Goal: Task Accomplishment & Management: Use online tool/utility

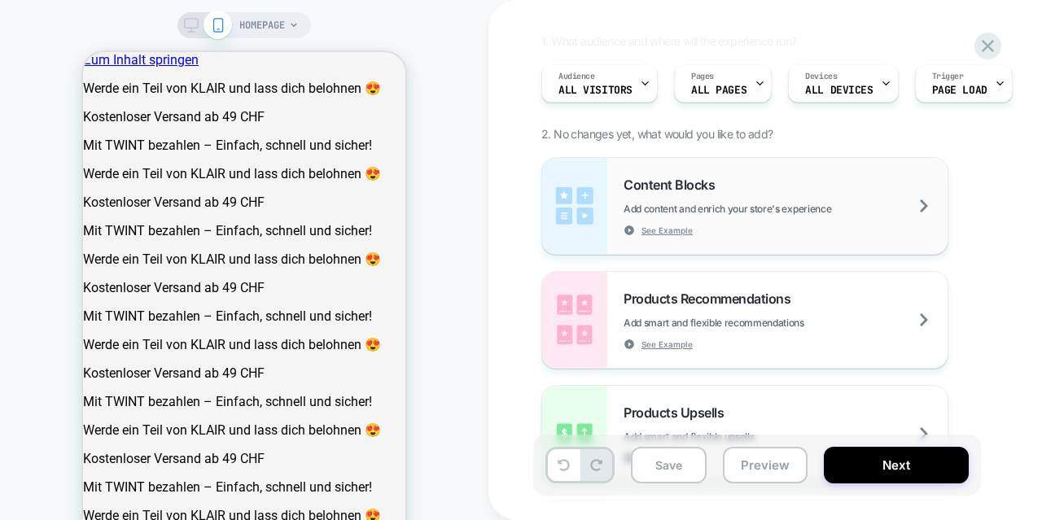
scroll to position [129, 0]
click at [0, 256] on span "Add content and enrich your store's experience" at bounding box center [0, 256] width 0 height 0
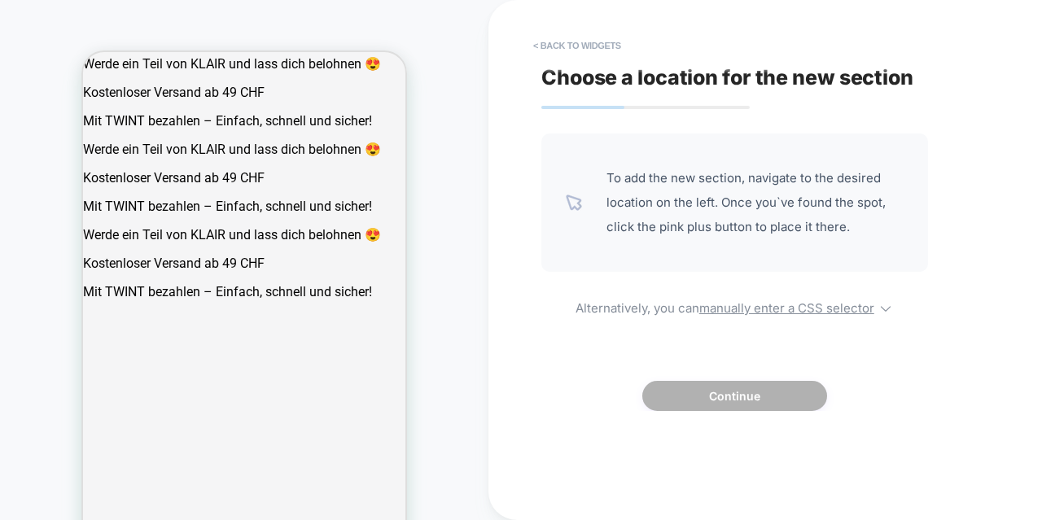
scroll to position [632, 0]
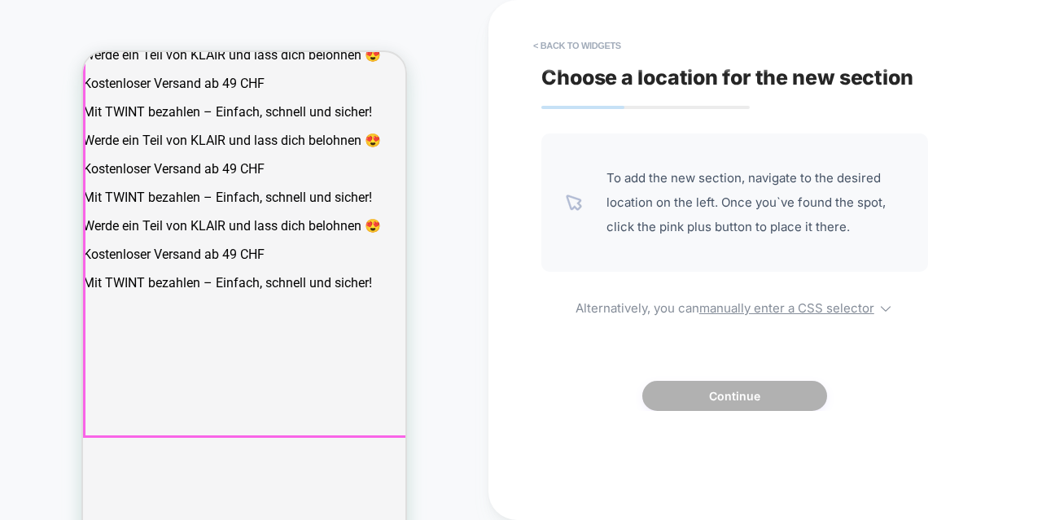
drag, startPoint x: 186, startPoint y: 315, endPoint x: 195, endPoint y: 292, distance: 24.8
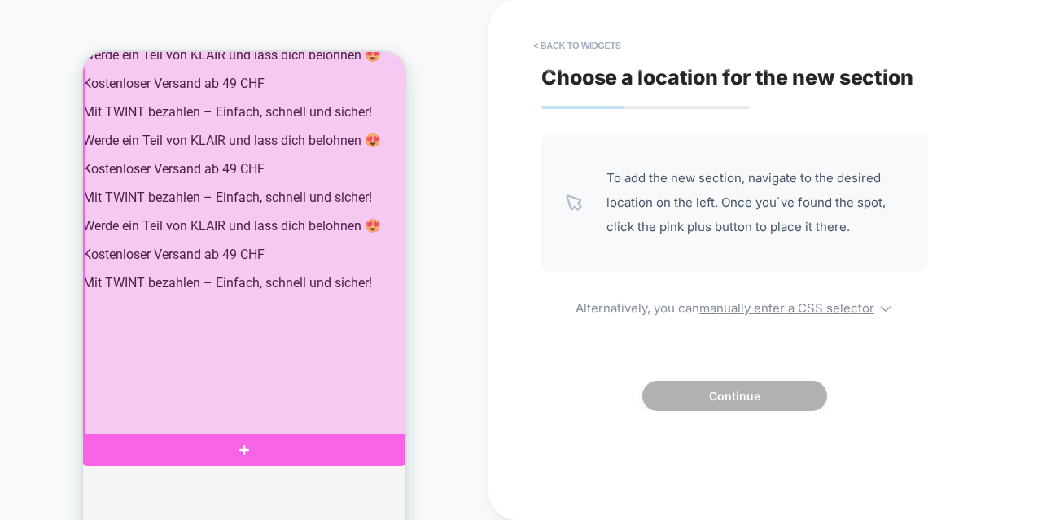
click at [150, 325] on div at bounding box center [246, 222] width 322 height 430
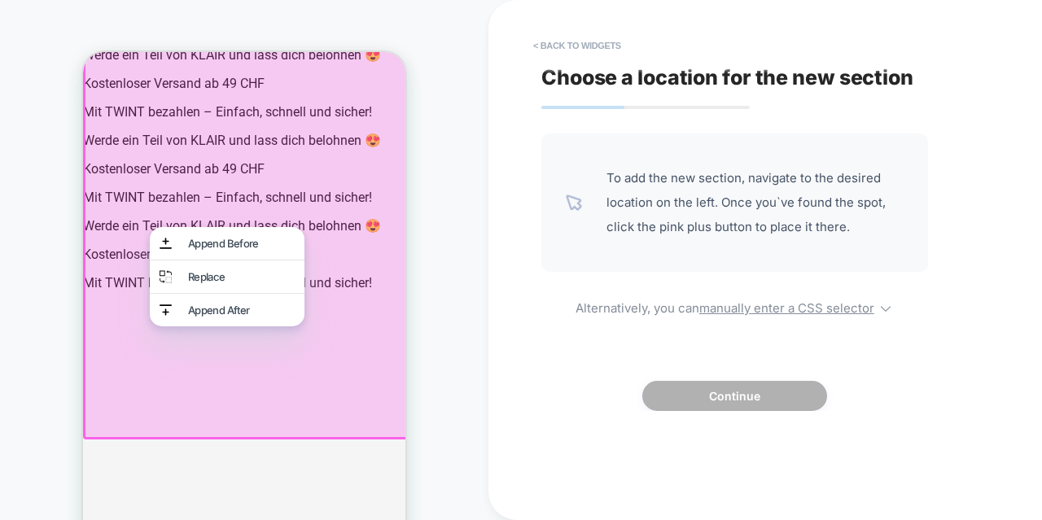
click at [150, 325] on div "Append After" at bounding box center [227, 310] width 155 height 33
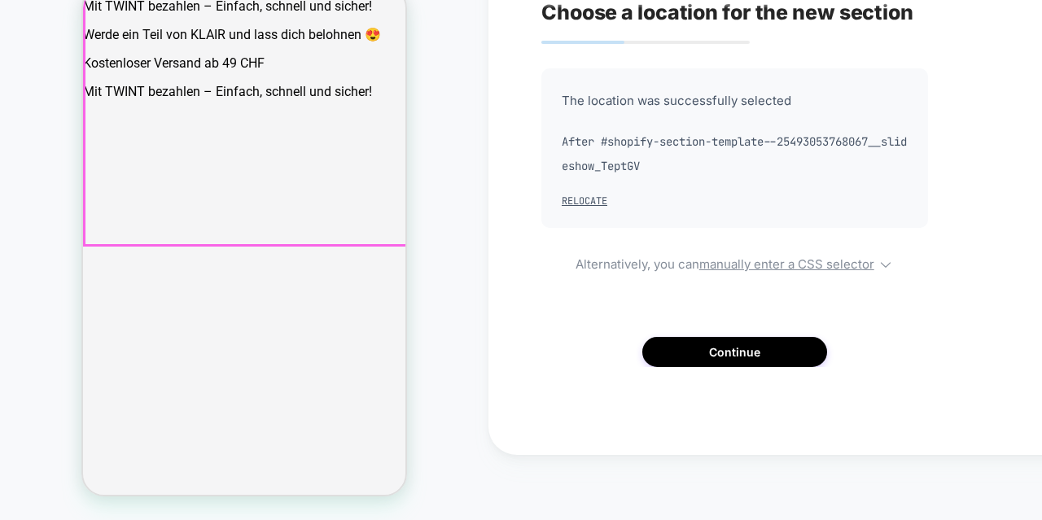
scroll to position [766, 0]
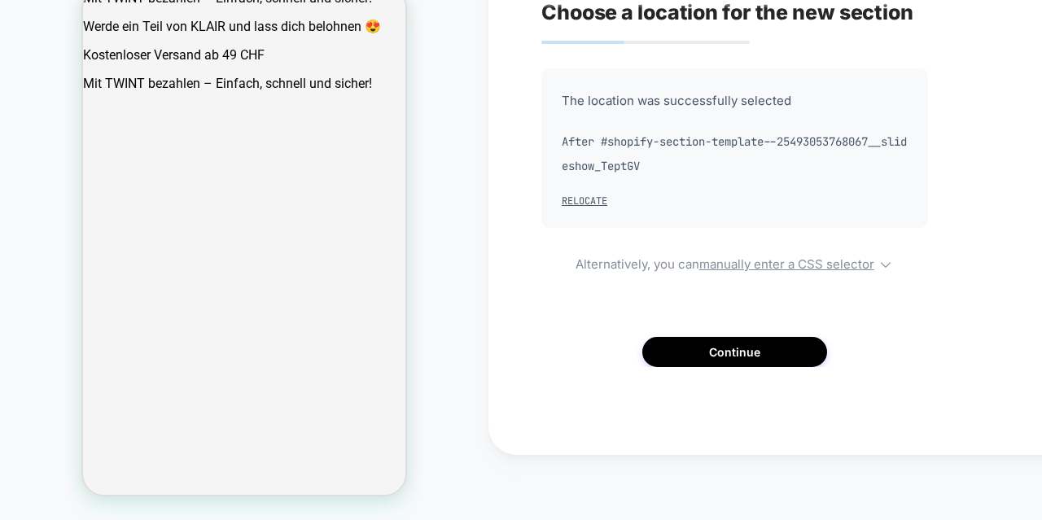
drag, startPoint x: 201, startPoint y: 273, endPoint x: 177, endPoint y: 177, distance: 98.3
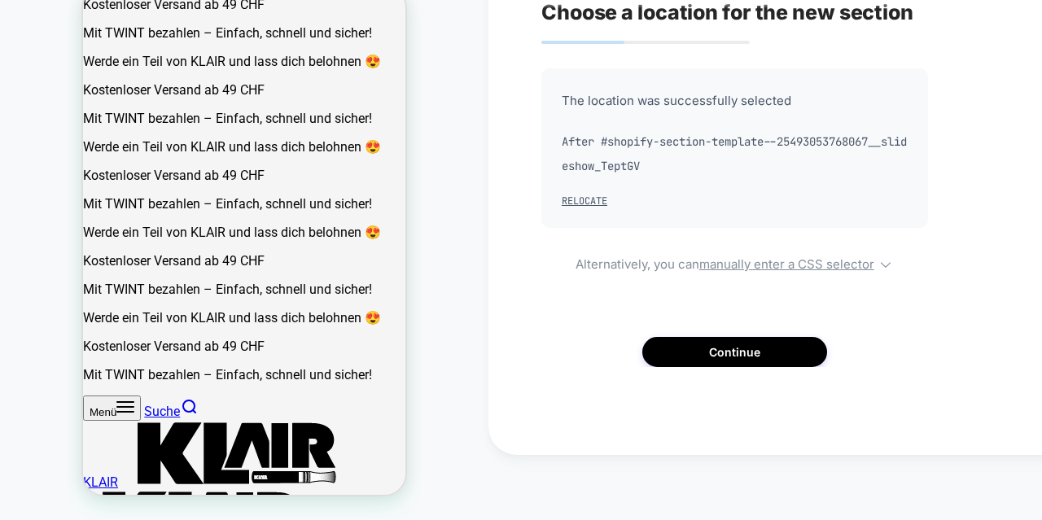
scroll to position [446, 0]
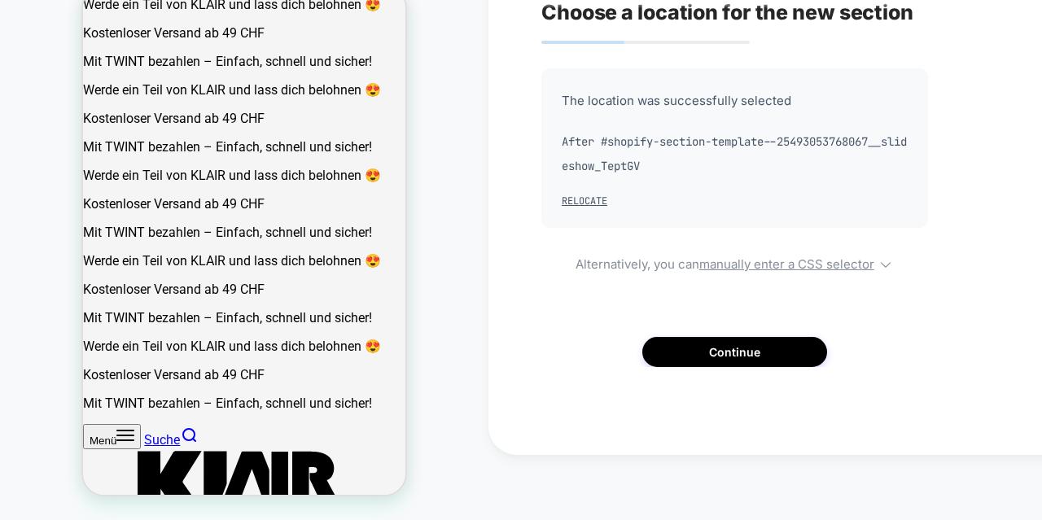
scroll to position [643, 0]
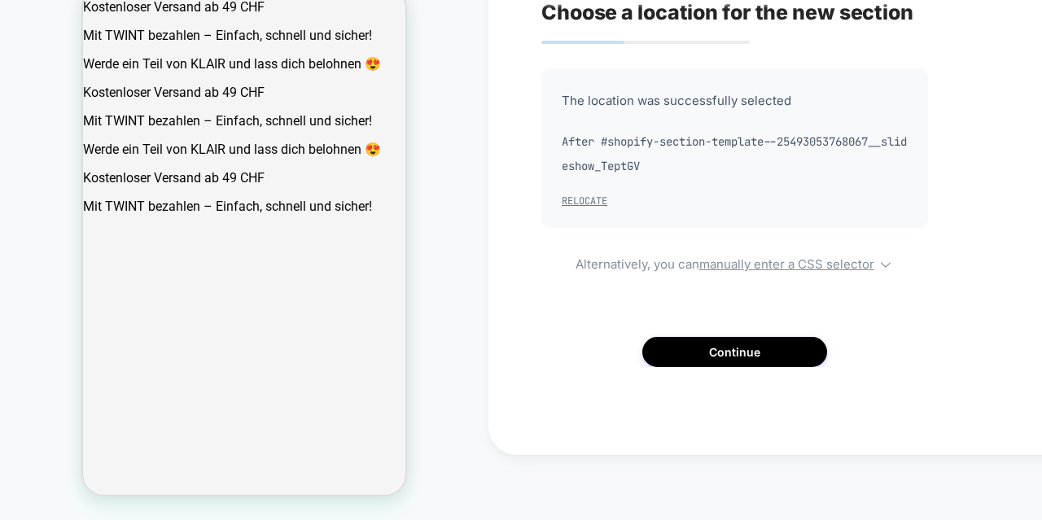
click at [574, 203] on button "Relocate" at bounding box center [585, 201] width 46 height 13
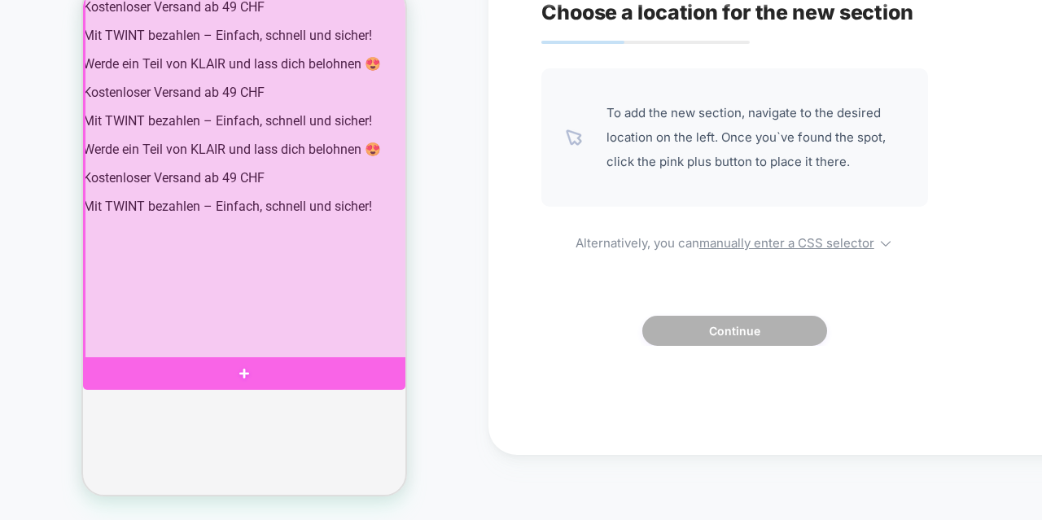
drag, startPoint x: 308, startPoint y: 240, endPoint x: 319, endPoint y: 260, distance: 22.6
click at [319, 260] on div at bounding box center [246, 145] width 322 height 430
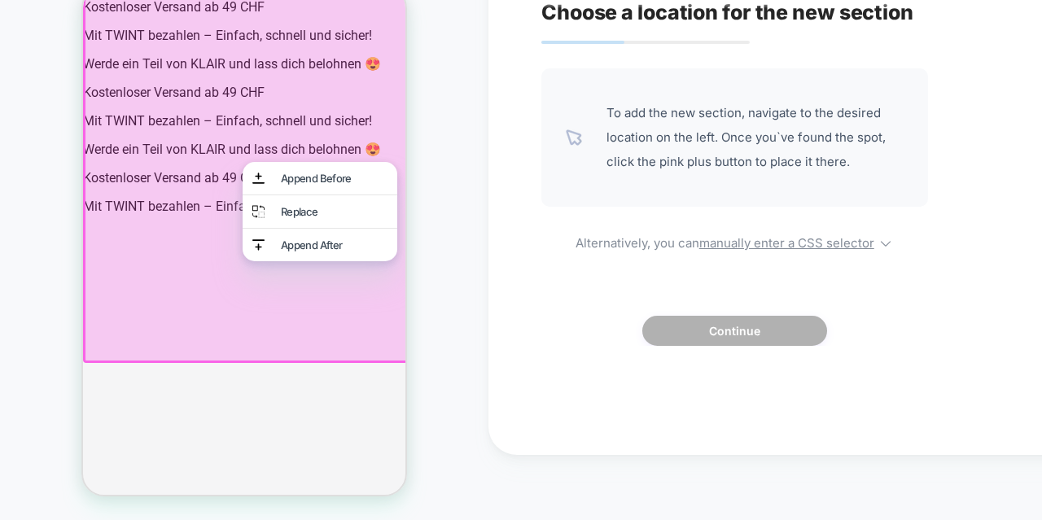
click at [18, 246] on div "HOMEPAGE" at bounding box center [244, 227] width 488 height 553
click at [3, 247] on div "HOMEPAGE" at bounding box center [244, 227] width 488 height 553
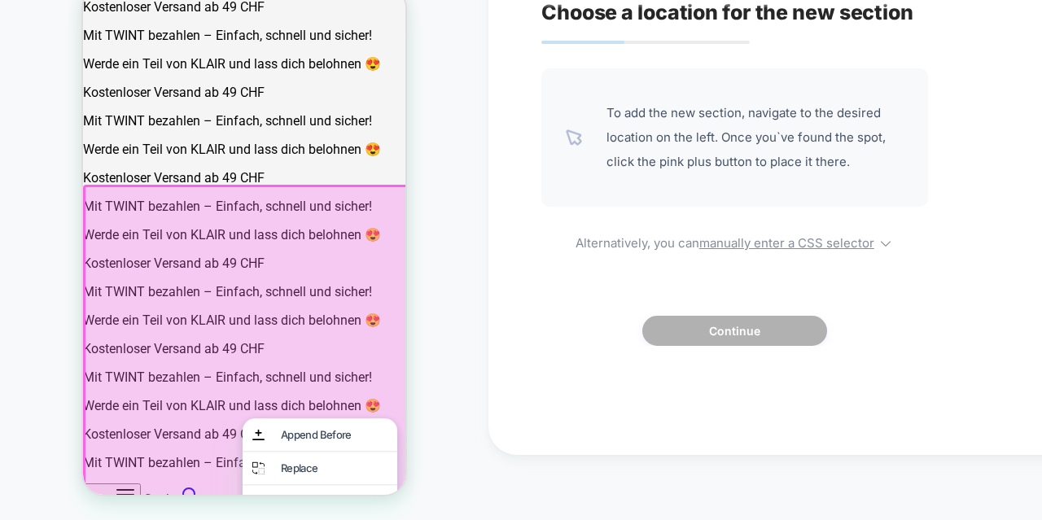
scroll to position [386, 0]
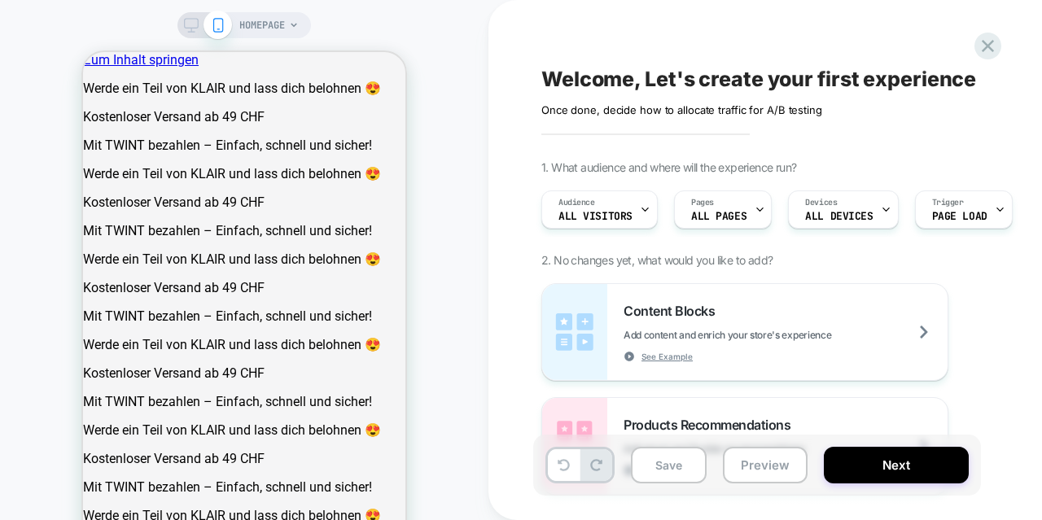
click at [191, 25] on icon at bounding box center [191, 25] width 15 height 15
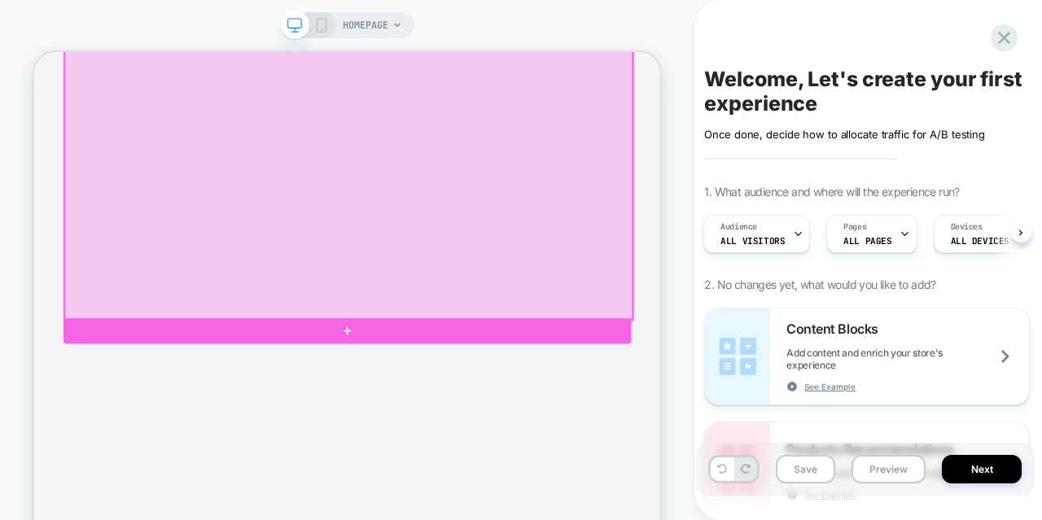
scroll to position [899, 0]
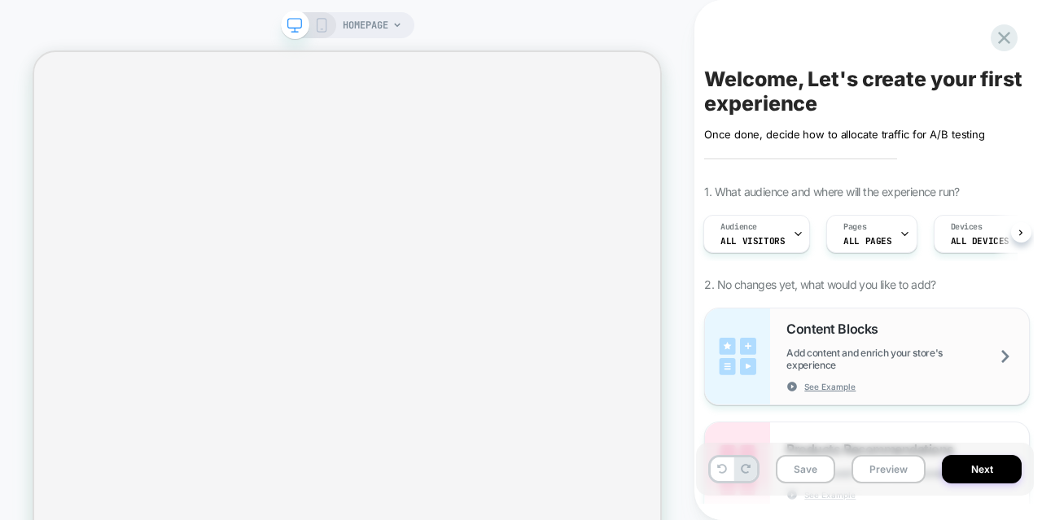
click at [731, 333] on img at bounding box center [737, 356] width 65 height 96
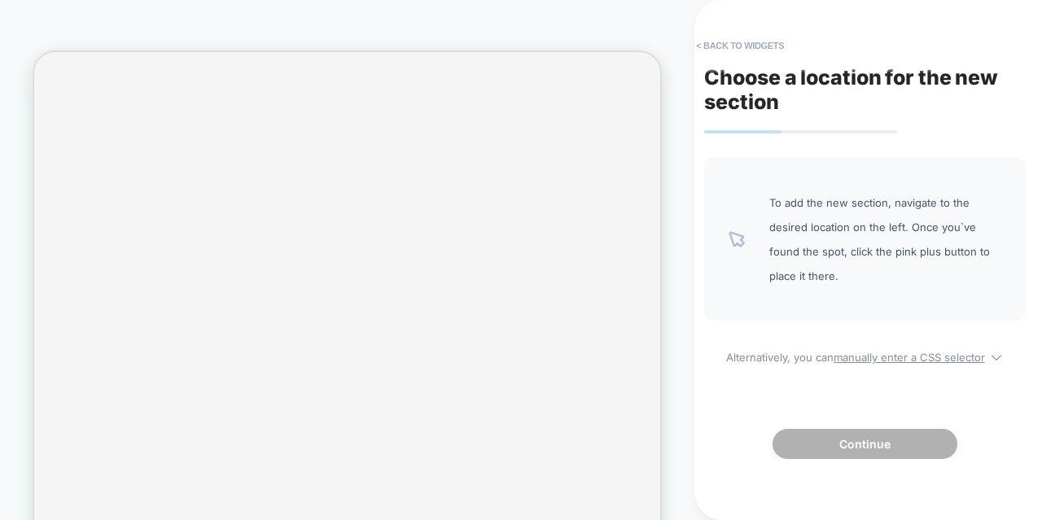
click at [798, 391] on div "To add the new section, navigate to the desired location on the left. Once you`…" at bounding box center [864, 308] width 321 height 301
click at [791, 232] on span "To add the new section, navigate to the desired location on the left. Once you`…" at bounding box center [885, 239] width 232 height 98
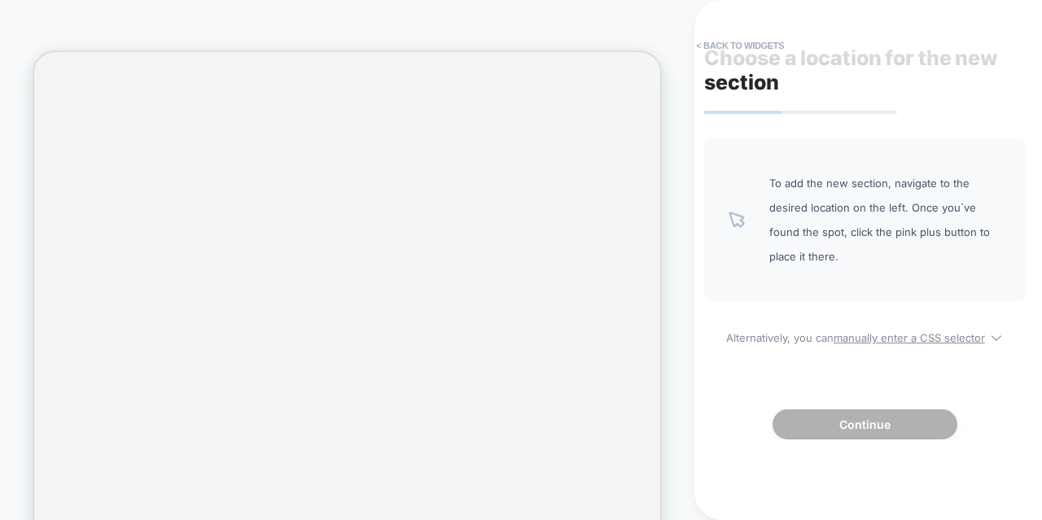
scroll to position [0, 0]
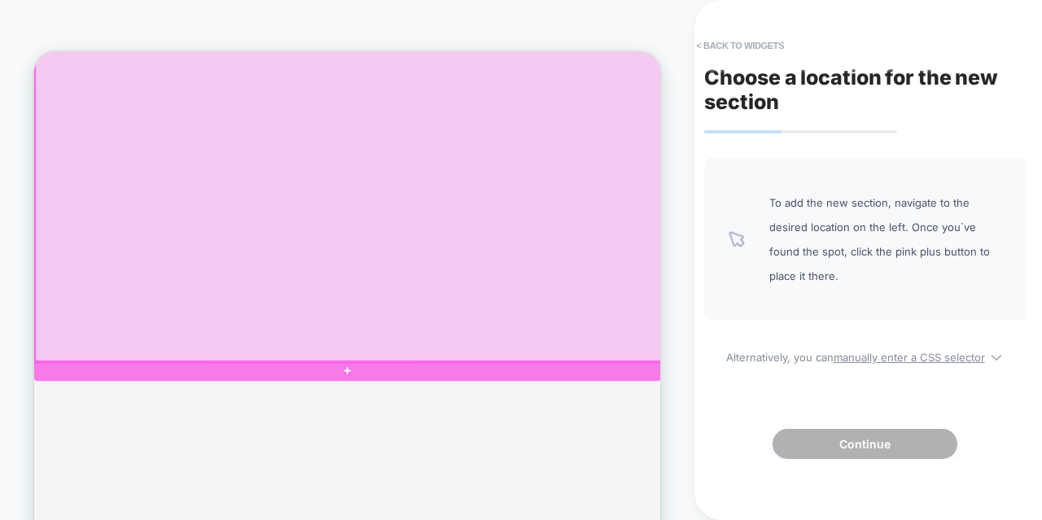
click at [837, 439] on div at bounding box center [453, 223] width 835 height 486
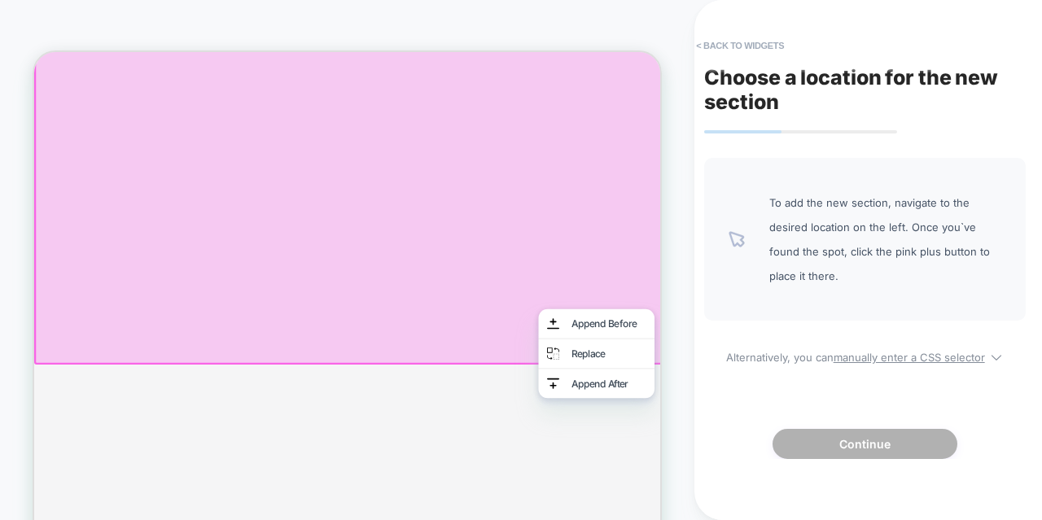
click at [665, 448] on div at bounding box center [451, 221] width 835 height 486
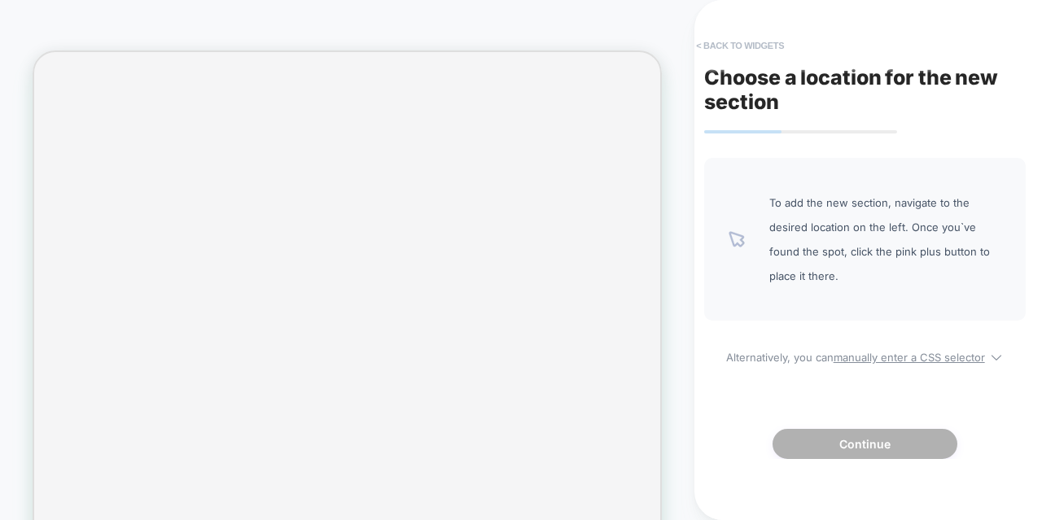
click at [734, 42] on button "< Back to widgets" at bounding box center [740, 46] width 104 height 26
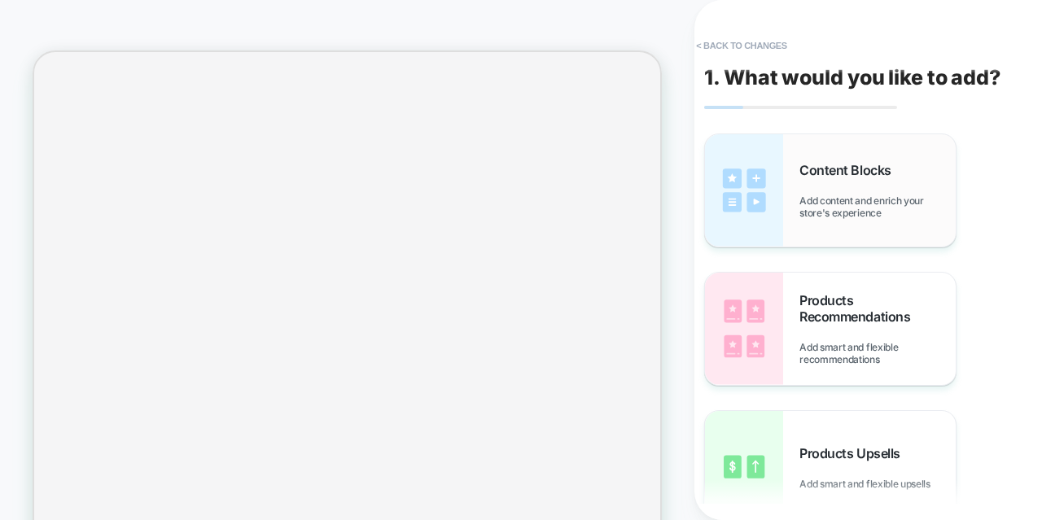
click at [771, 201] on img at bounding box center [744, 190] width 78 height 112
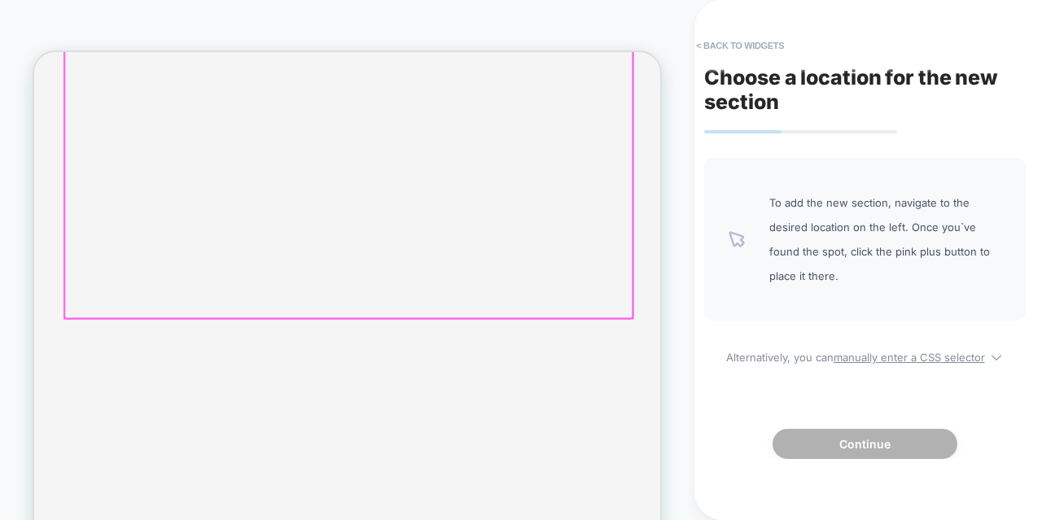
click at [766, 333] on div at bounding box center [453, 222] width 757 height 369
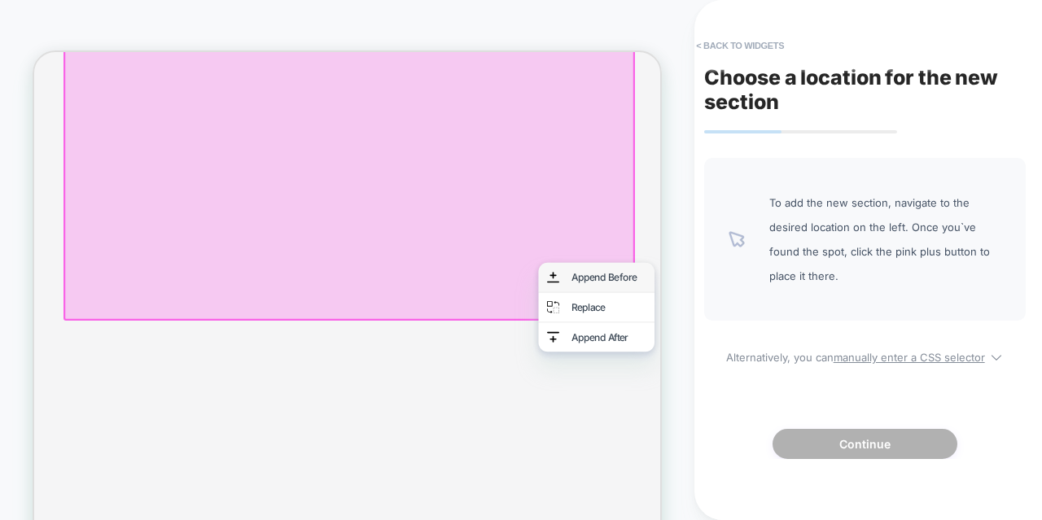
click at [737, 353] on div "Append Before" at bounding box center [783, 352] width 155 height 39
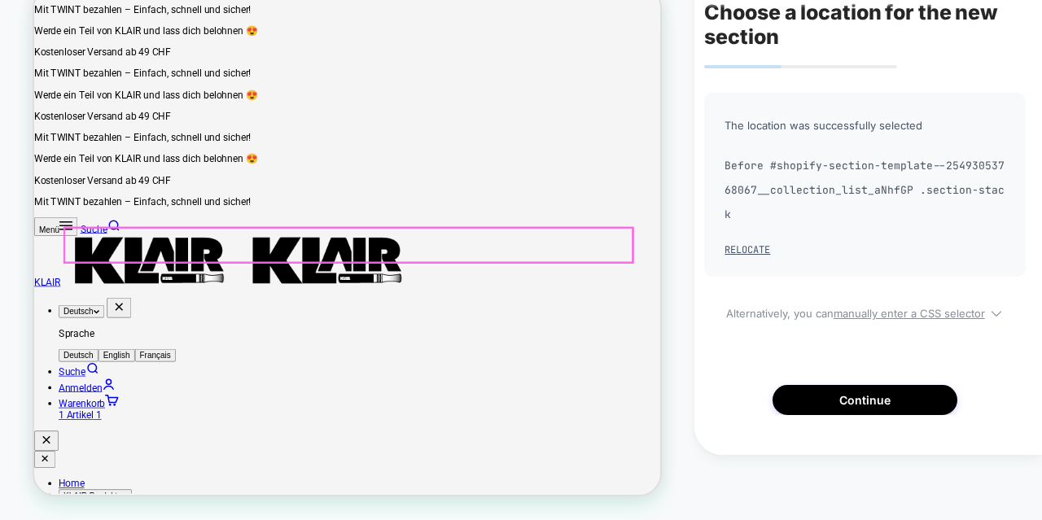
scroll to position [530, 0]
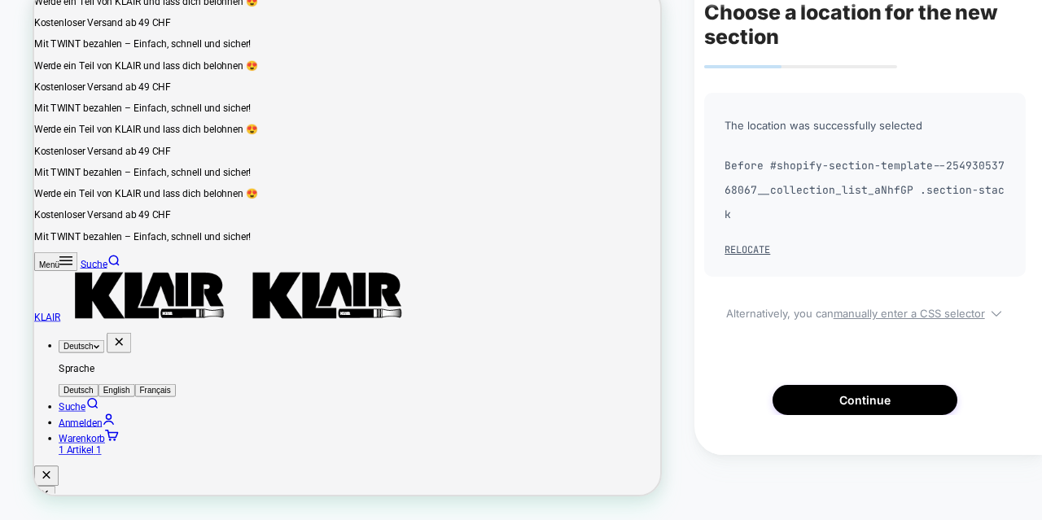
click at [802, 385] on button "Continue" at bounding box center [864, 400] width 185 height 30
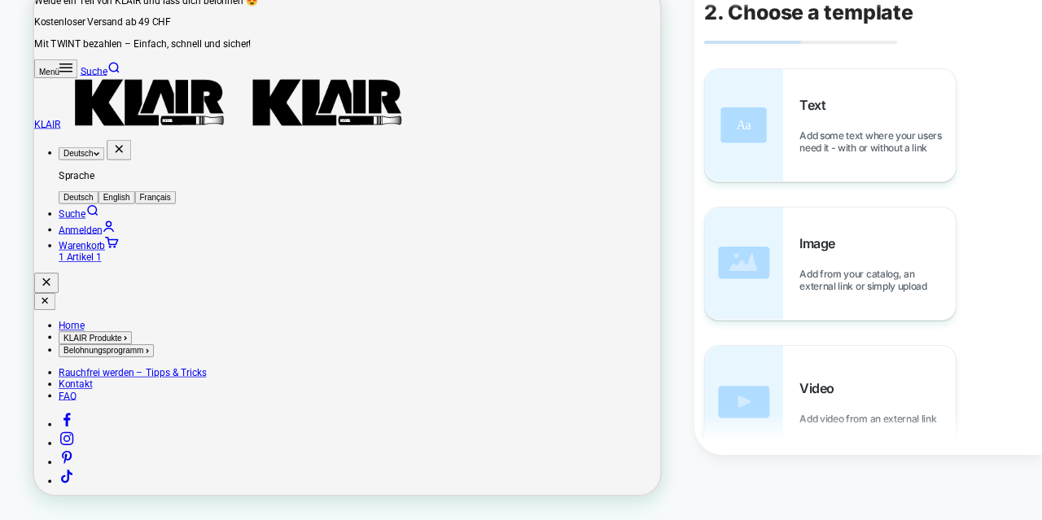
scroll to position [739, 0]
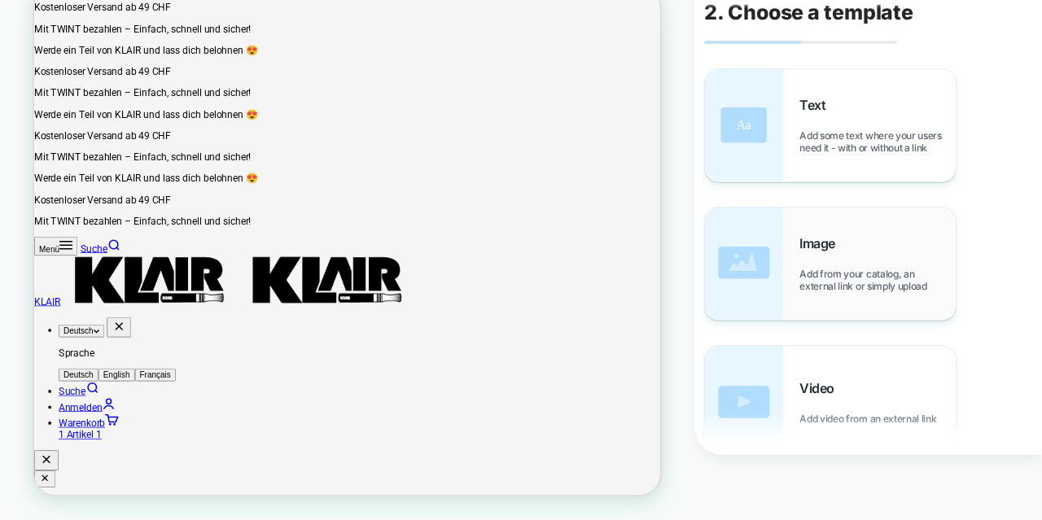
scroll to position [838, 0]
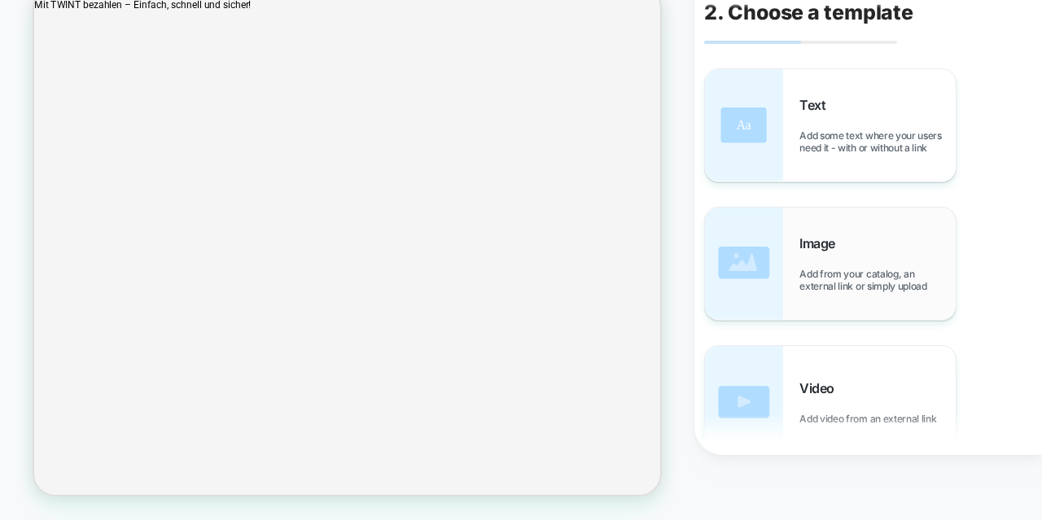
click at [750, 255] on img at bounding box center [744, 264] width 78 height 112
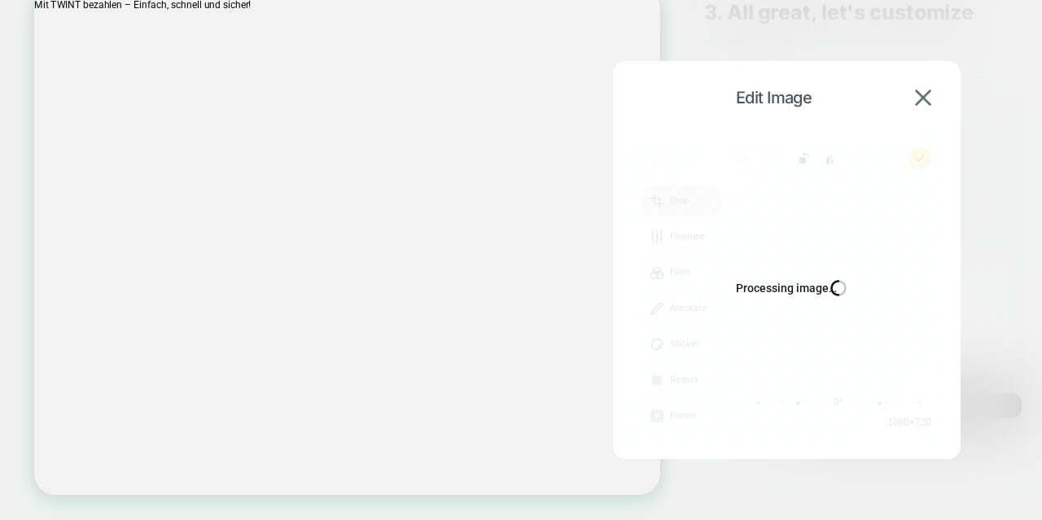
scroll to position [1055, 0]
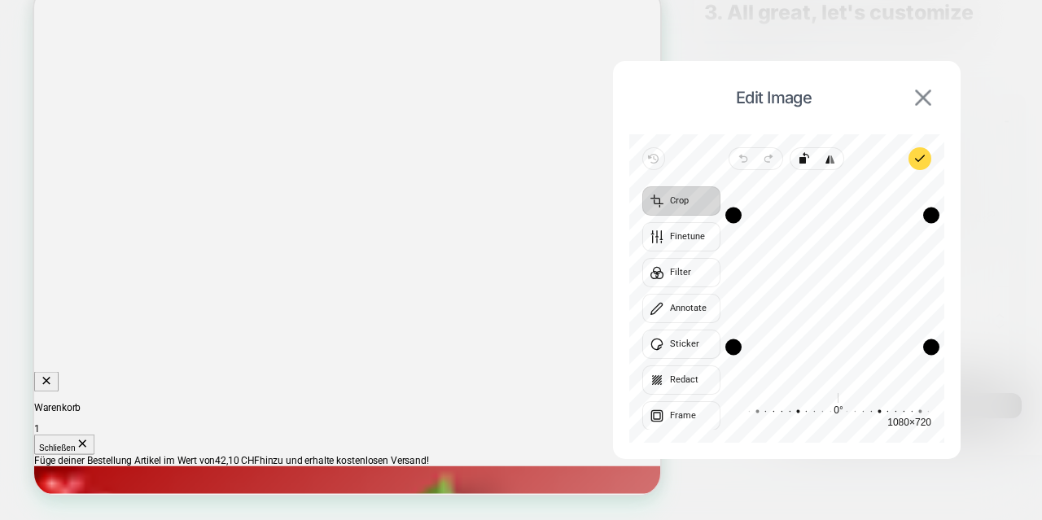
click at [0, 0] on img at bounding box center [0, 0] width 0 height 0
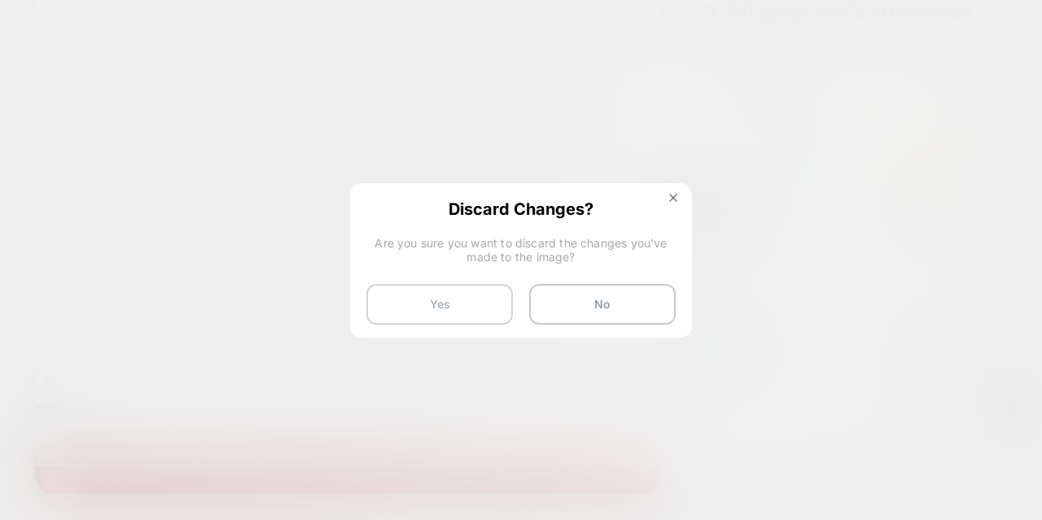
click at [474, 300] on button "Yes" at bounding box center [439, 304] width 146 height 41
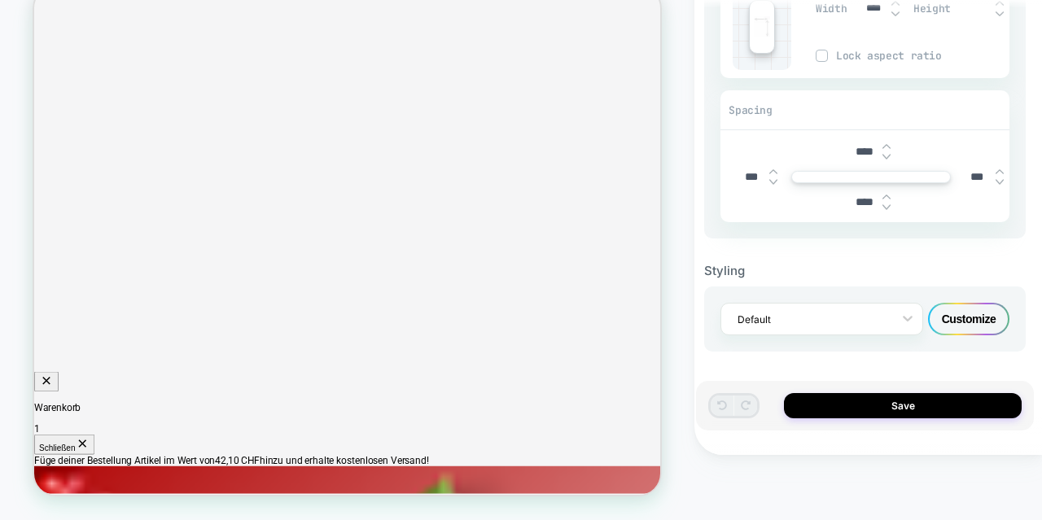
scroll to position [0, 0]
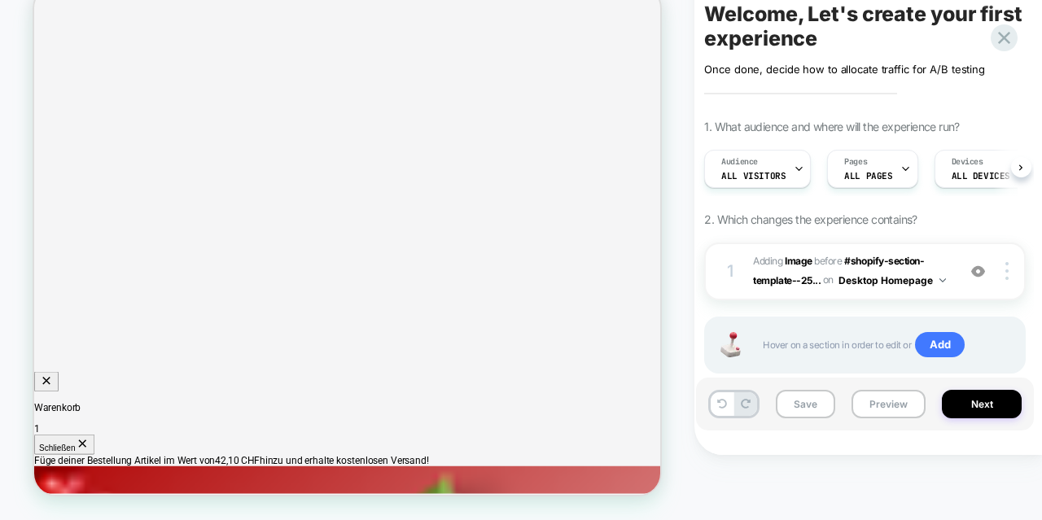
scroll to position [0, 1]
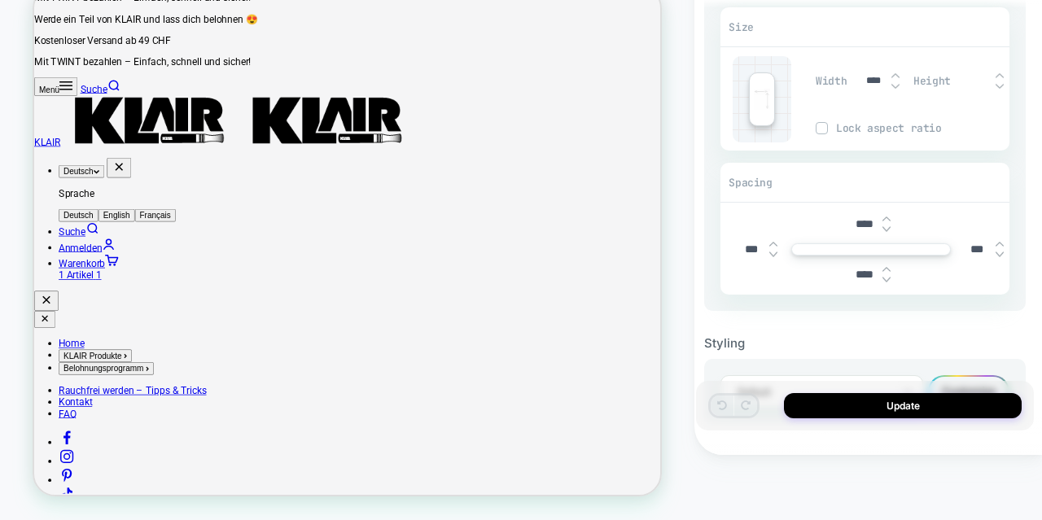
scroll to position [313, 0]
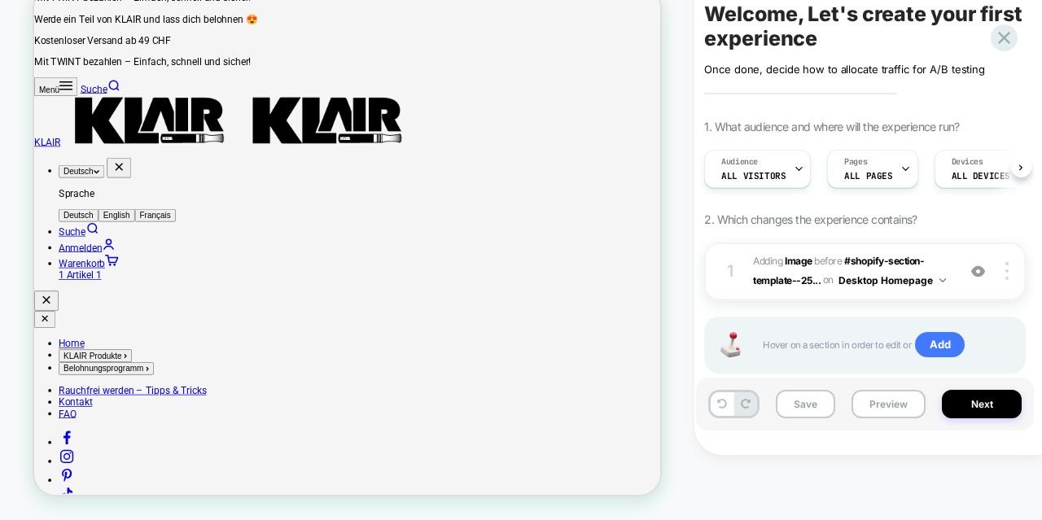
scroll to position [0, 1]
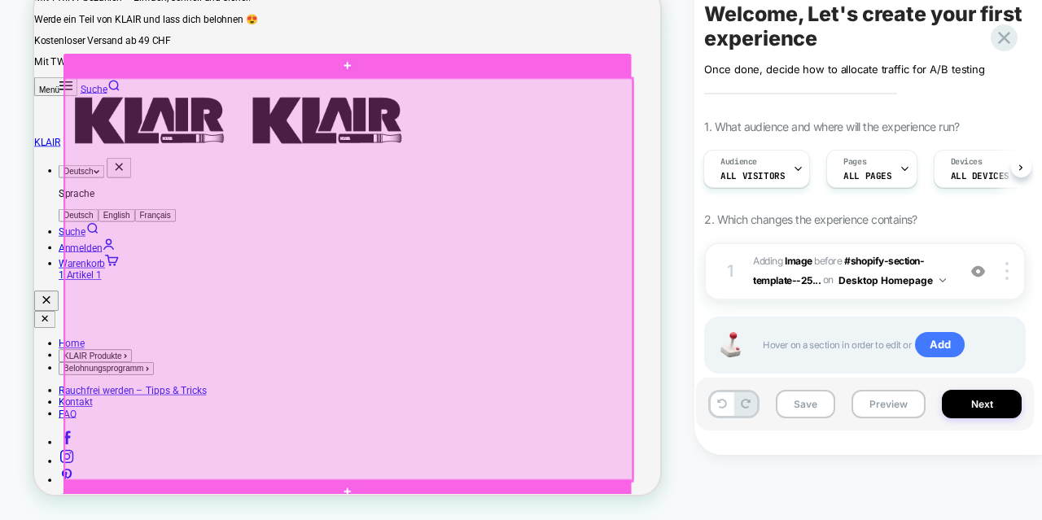
click at [601, 339] on div at bounding box center [453, 377] width 757 height 537
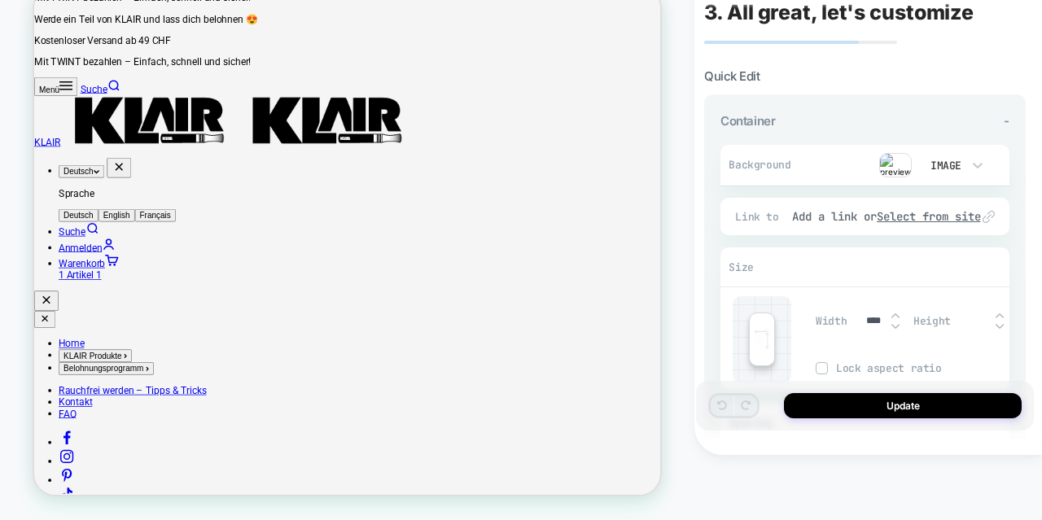
click at [0, 0] on button "Update" at bounding box center [0, 0] width 0 height 0
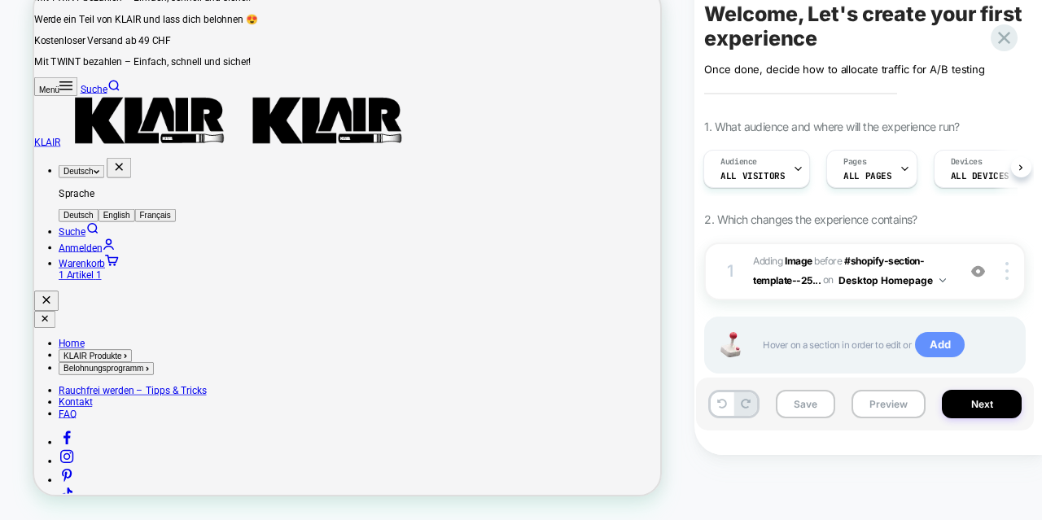
click at [0, 0] on span "Add" at bounding box center [0, 0] width 0 height 0
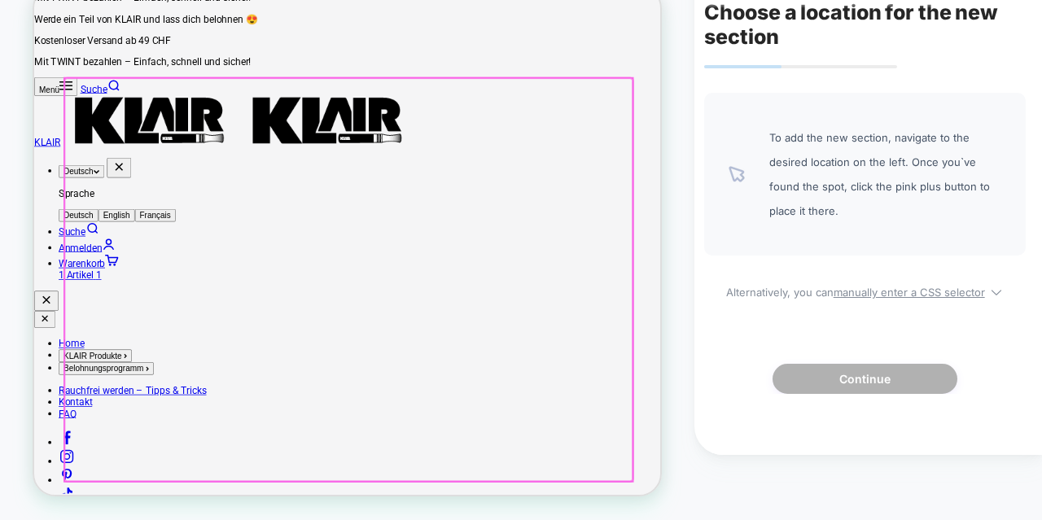
click at [657, 402] on div at bounding box center [453, 377] width 757 height 537
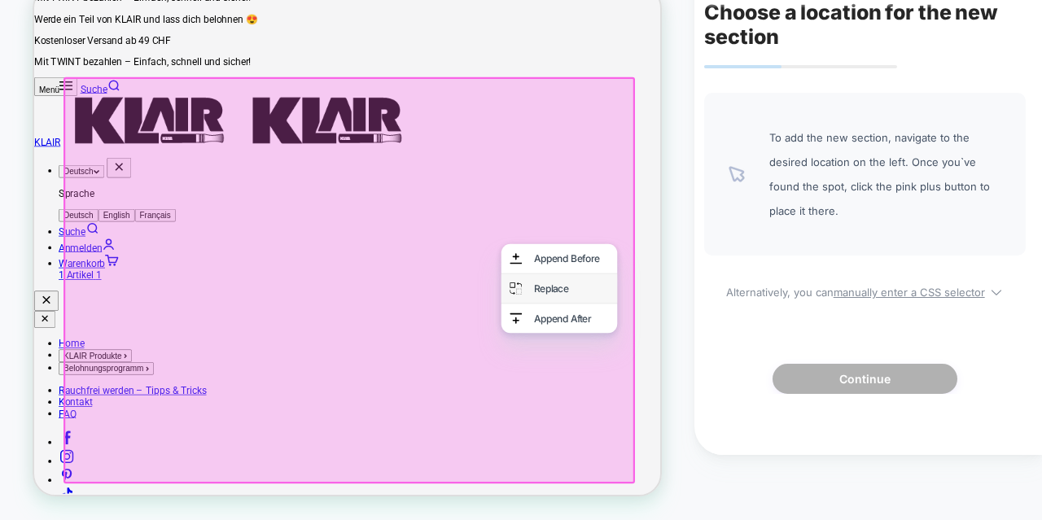
click at [733, 397] on div "Replace" at bounding box center [750, 389] width 99 height 16
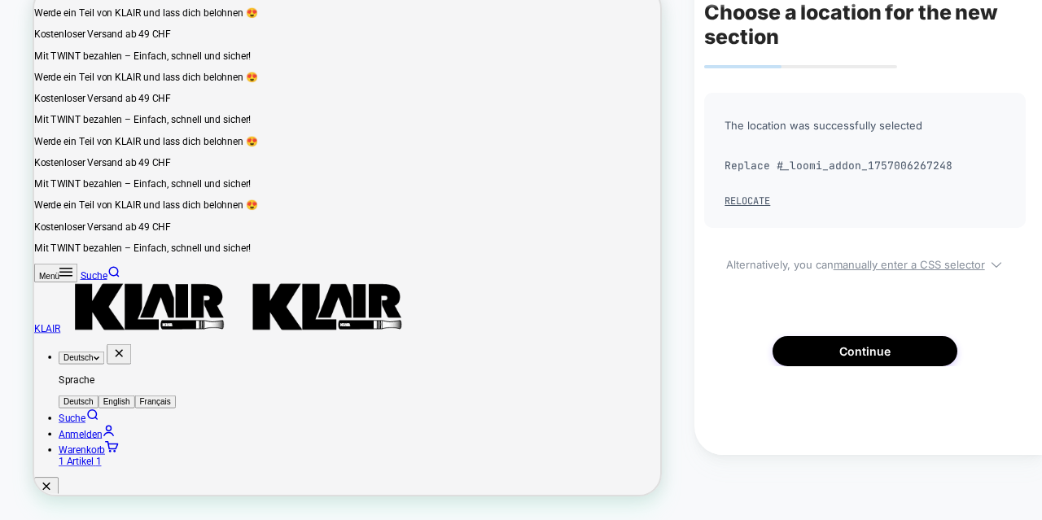
scroll to position [530, 0]
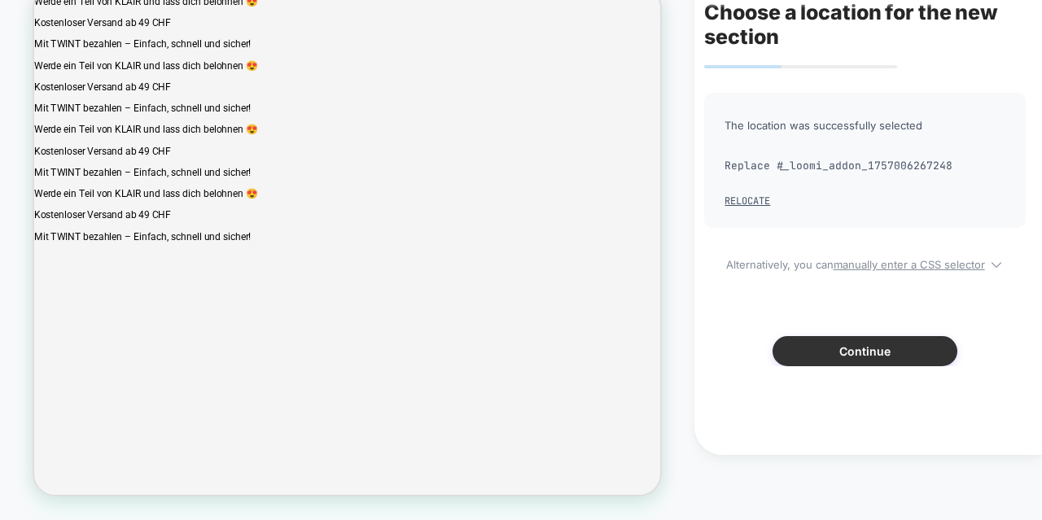
click at [812, 347] on button "Continue" at bounding box center [864, 351] width 185 height 30
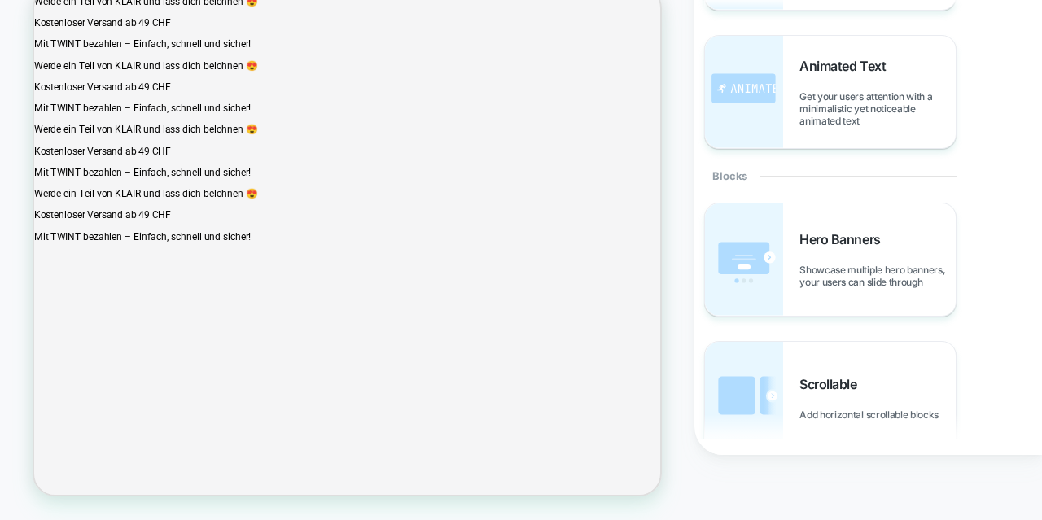
scroll to position [445, 0]
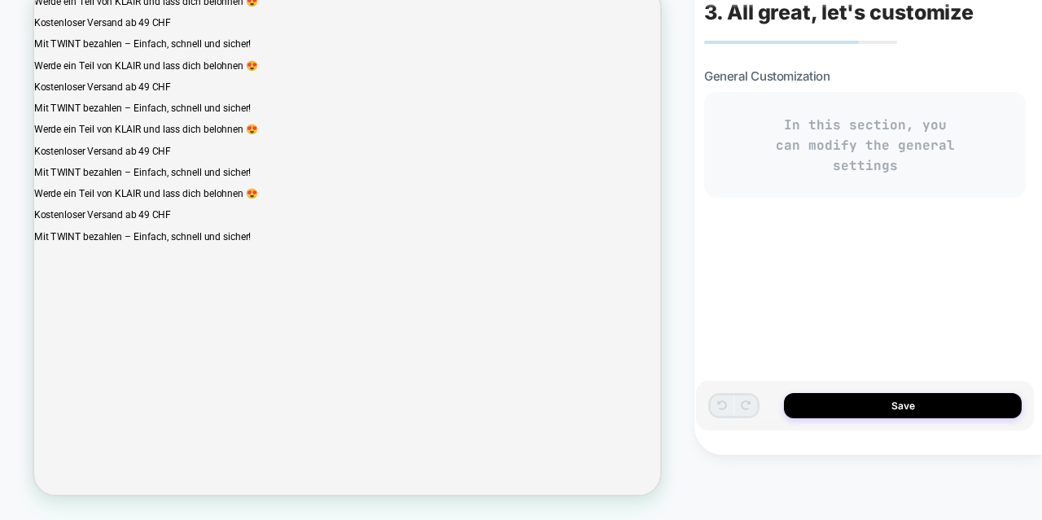
type textarea "*"
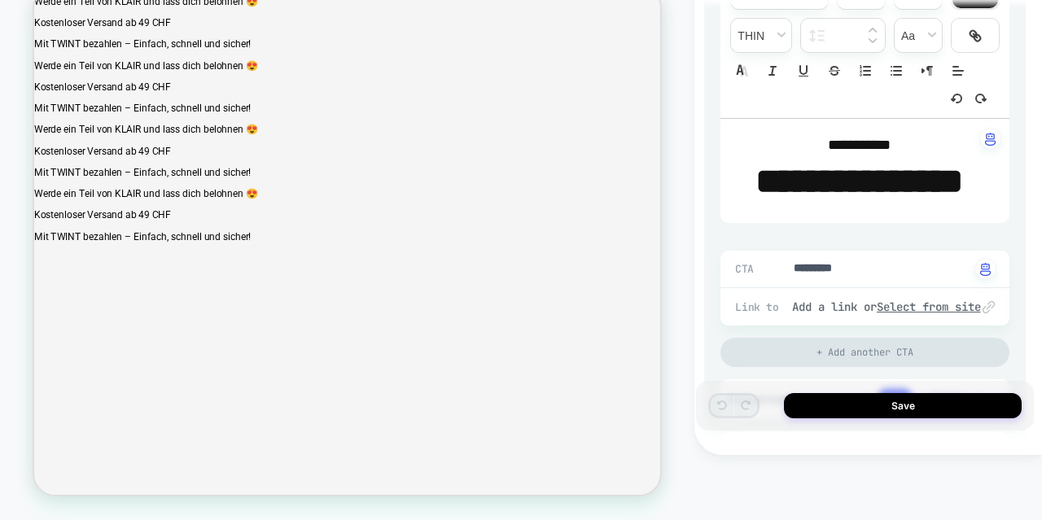
scroll to position [260, 0]
click at [912, 208] on p "**********" at bounding box center [859, 182] width 244 height 50
type input "****"
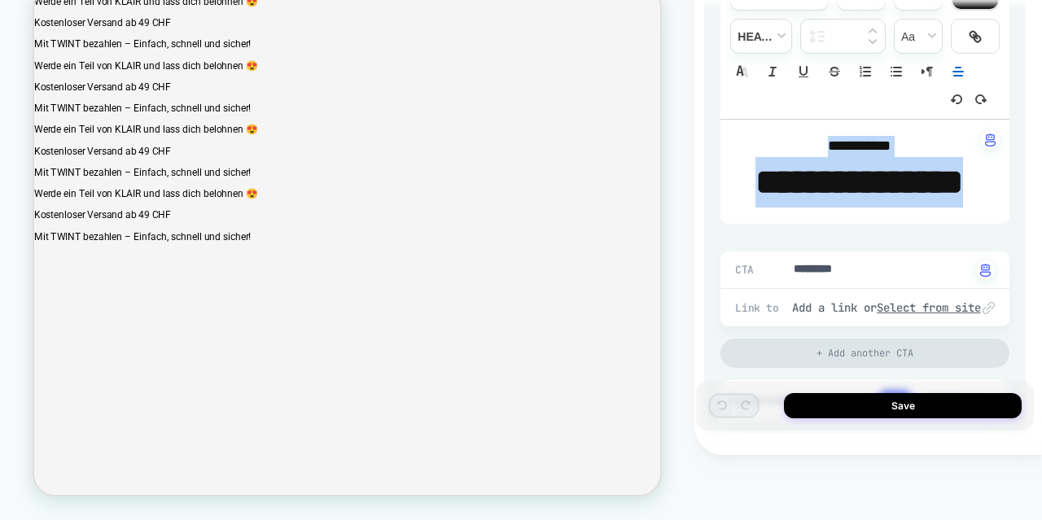
drag, startPoint x: 912, startPoint y: 236, endPoint x: 760, endPoint y: 112, distance: 196.0
click at [760, 112] on div "**********" at bounding box center [864, 95] width 289 height 258
type textarea "*"
type input "****"
type textarea "*"
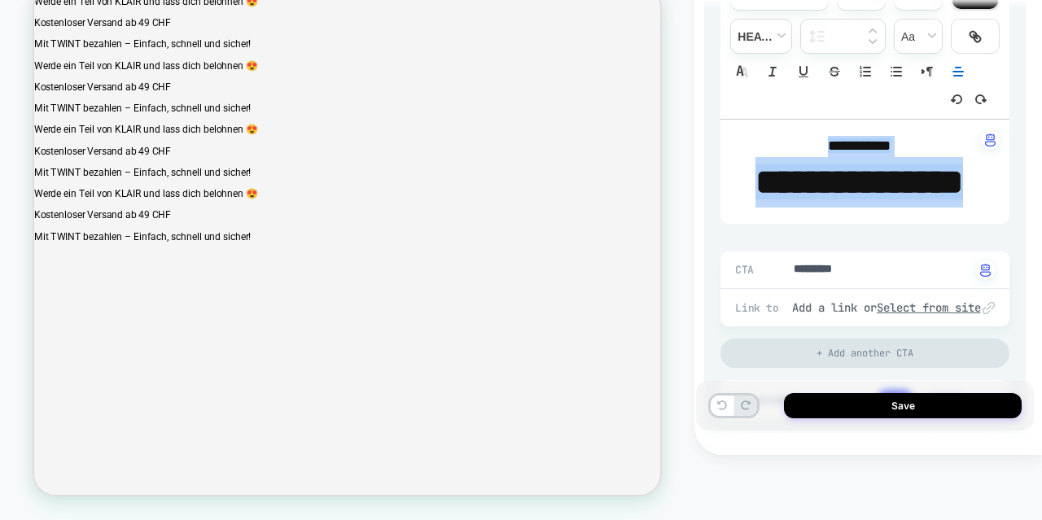
type input "****"
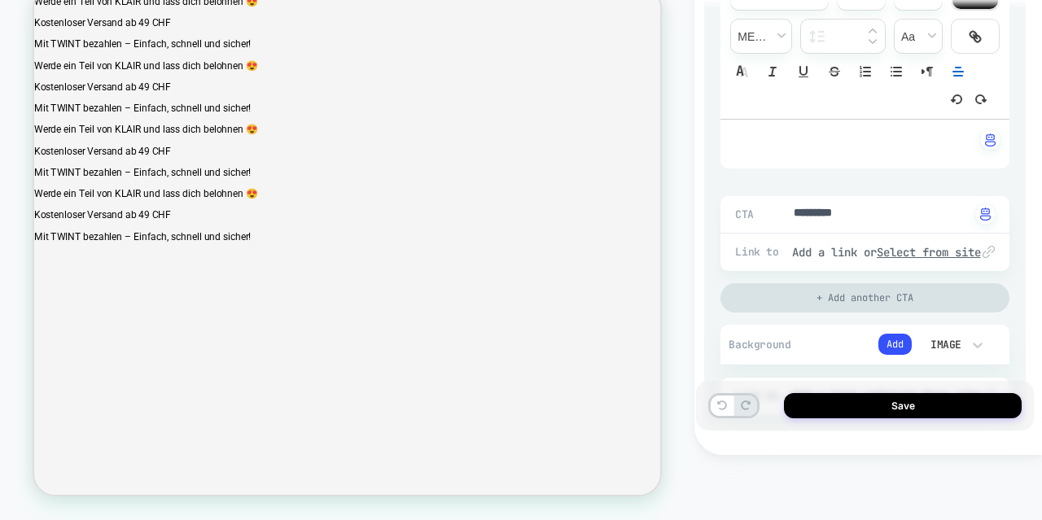
click at [826, 300] on div "+ Add another CTA" at bounding box center [864, 297] width 289 height 29
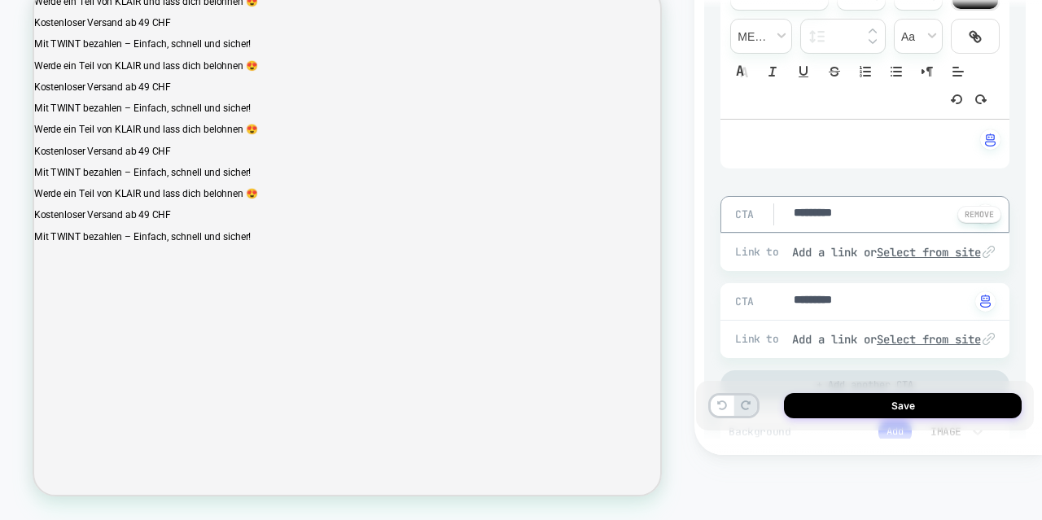
click at [824, 207] on textarea "*********" at bounding box center [881, 214] width 178 height 18
type textarea "*"
type textarea "****"
type textarea "*"
type textarea "****"
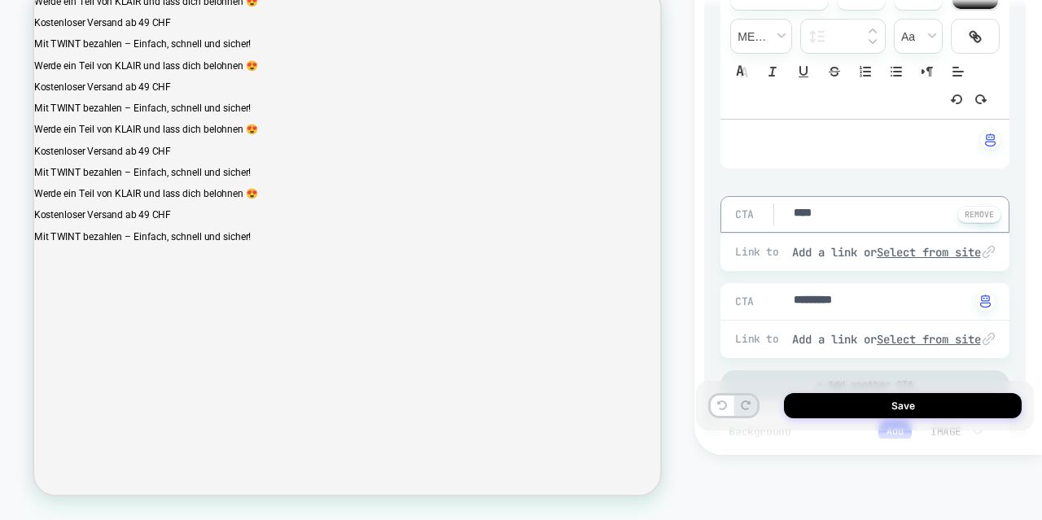
type textarea "*"
type textarea "***"
type textarea "*"
type textarea "**"
type textarea "*"
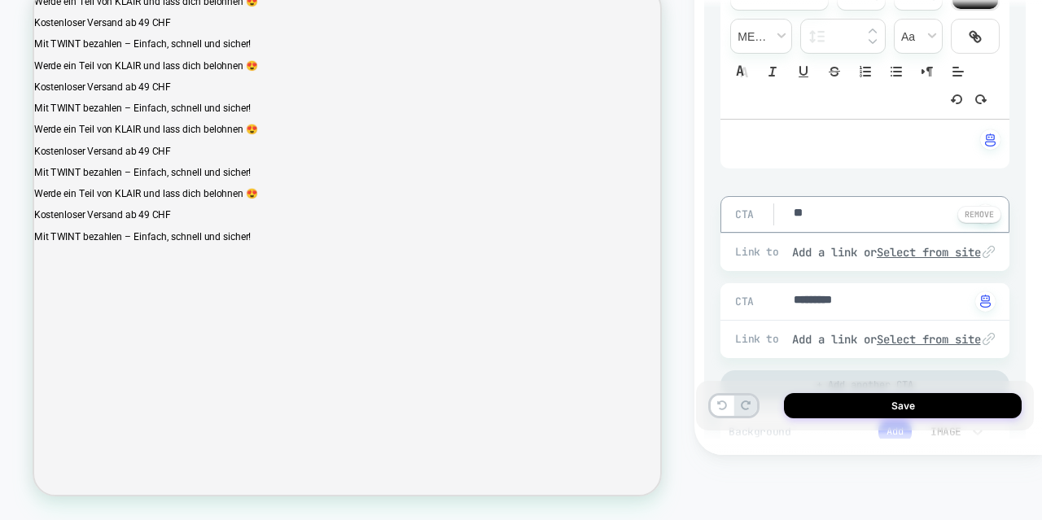
type textarea "*"
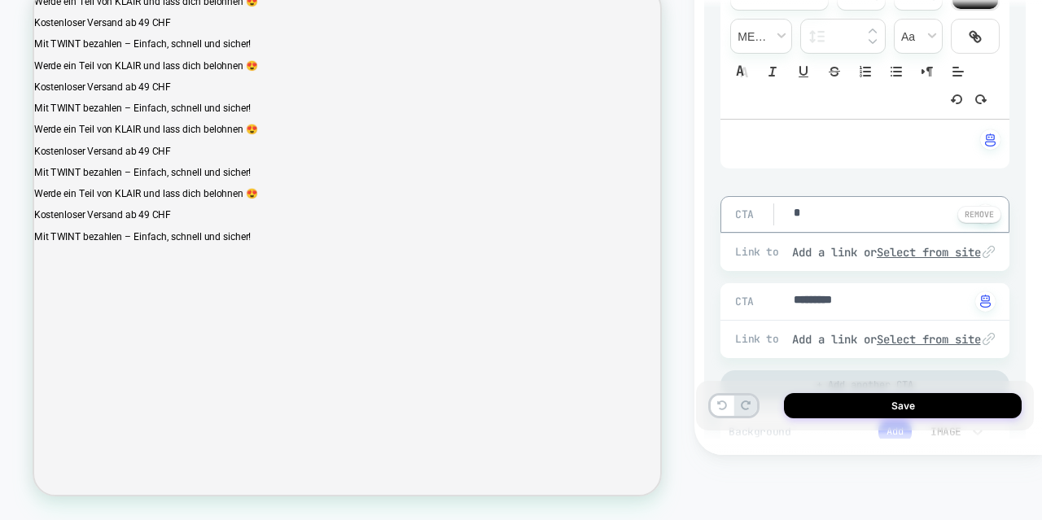
type textarea "**"
type textarea "*"
type textarea "***"
type textarea "*"
type textarea "****"
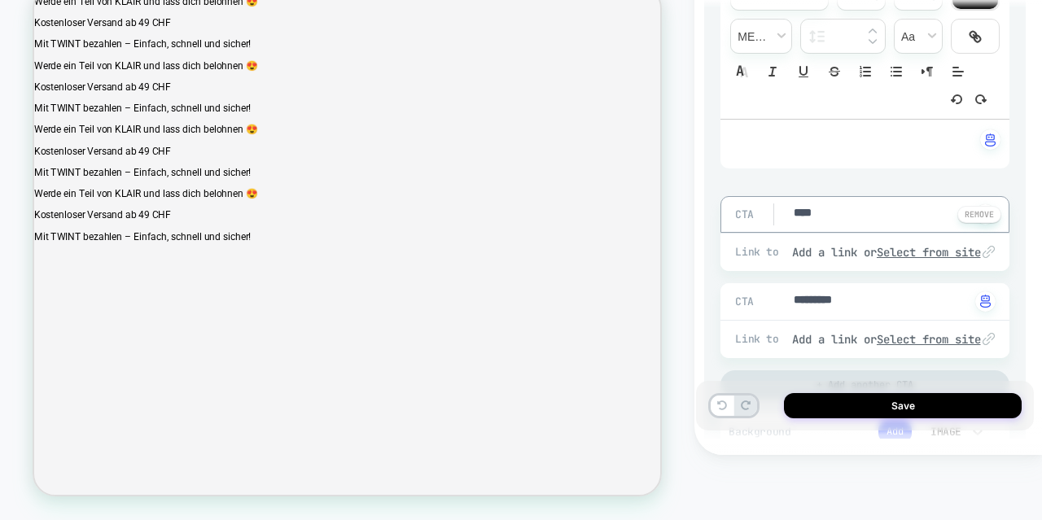
type textarea "*"
type textarea "****"
click at [0, 0] on textarea "*********" at bounding box center [0, 0] width 0 height 0
type textarea "*"
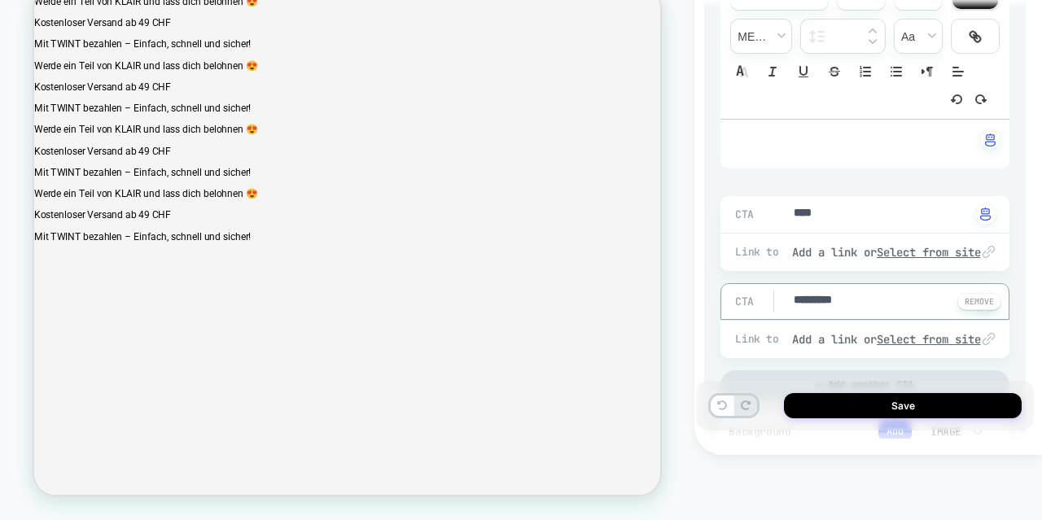
type textarea "*"
type textarea "**"
type textarea "*"
type textarea "***"
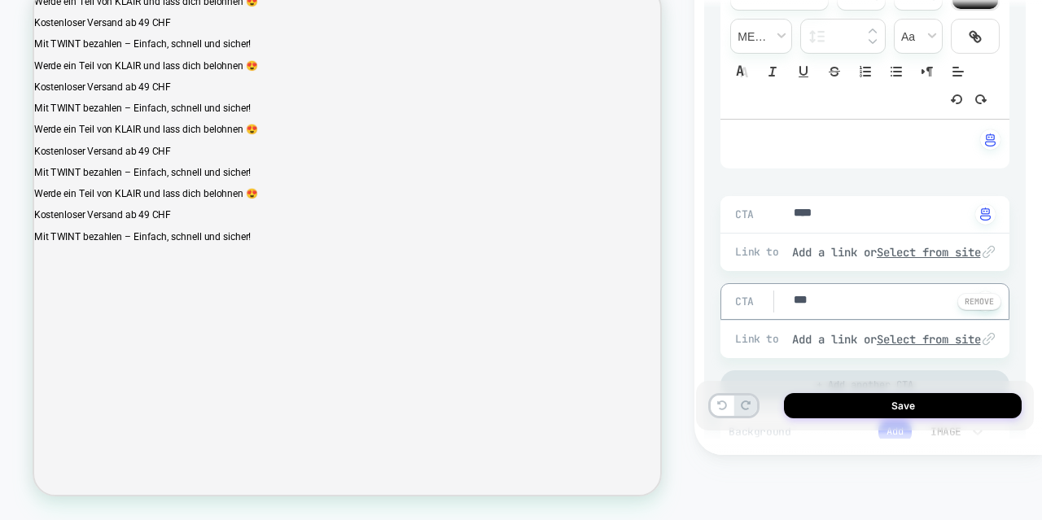
type textarea "*"
type textarea "****"
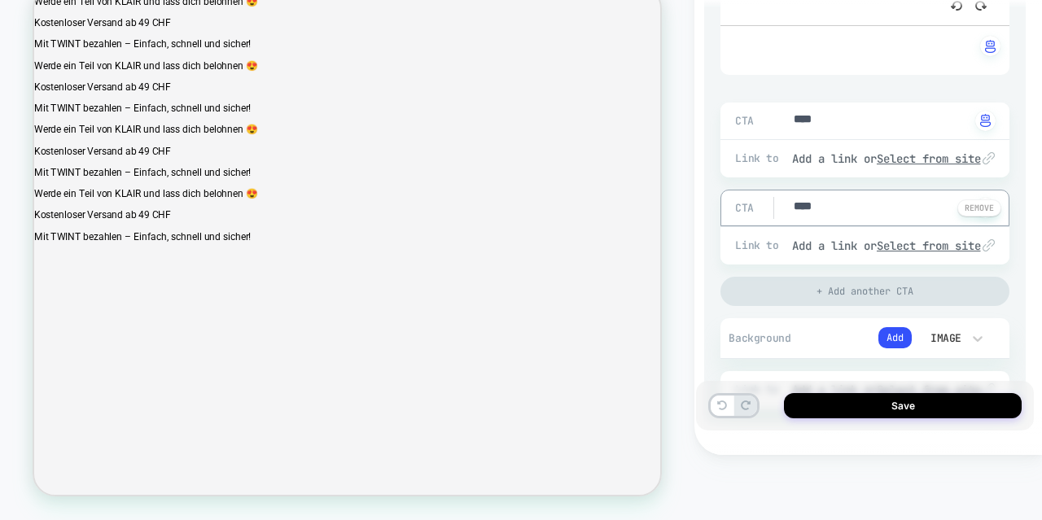
type textarea "*"
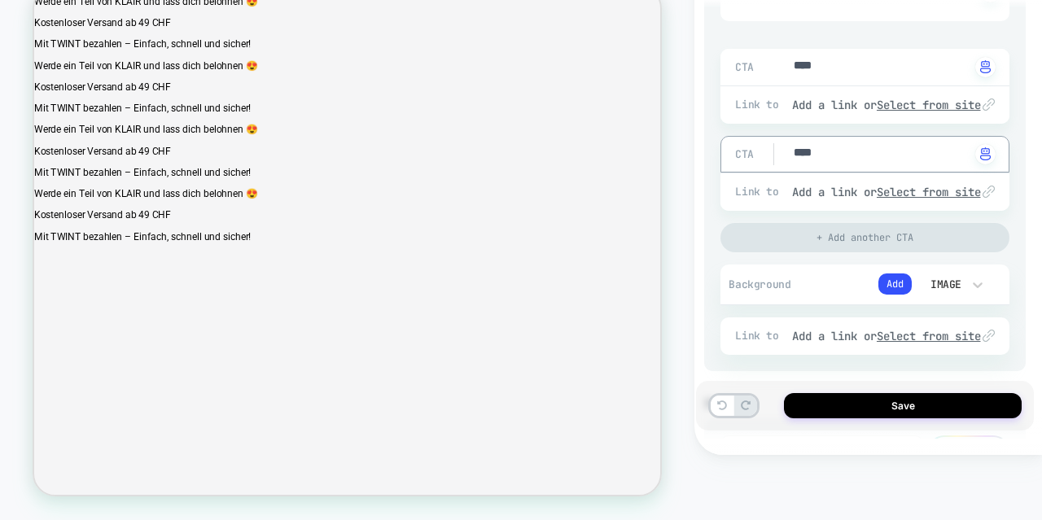
scroll to position [409, 0]
type textarea "****"
click at [977, 277] on icon at bounding box center [977, 283] width 16 height 16
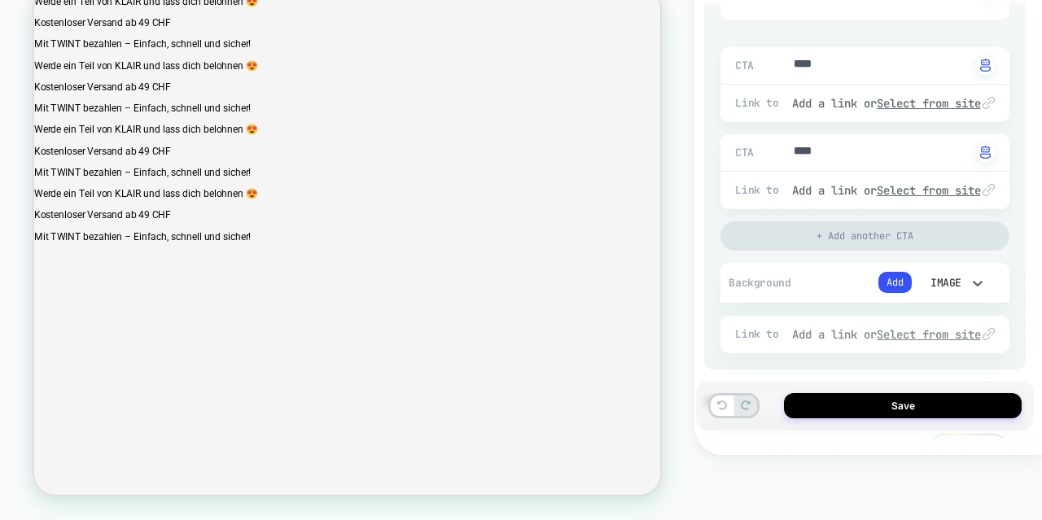
click at [0, 0] on u "Select from site" at bounding box center [0, 0] width 0 height 0
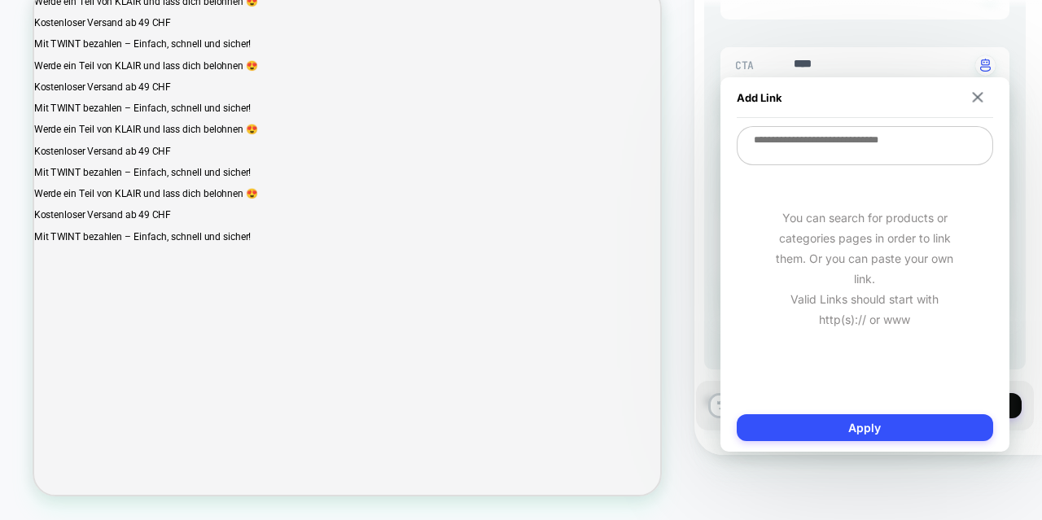
click at [821, 144] on textarea at bounding box center [865, 145] width 256 height 39
click at [980, 98] on img at bounding box center [977, 97] width 11 height 11
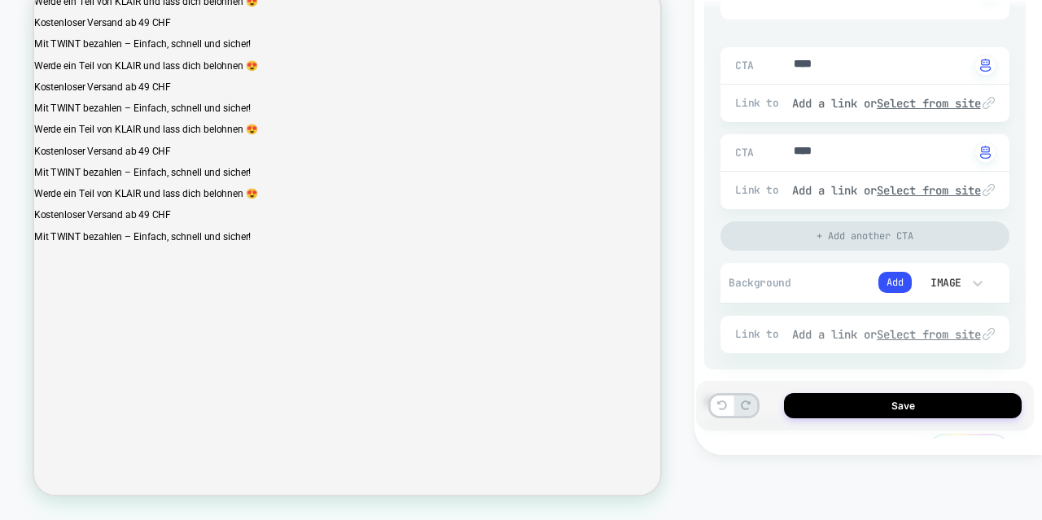
click at [0, 0] on div "Add a link or Select from site" at bounding box center [0, 0] width 0 height 0
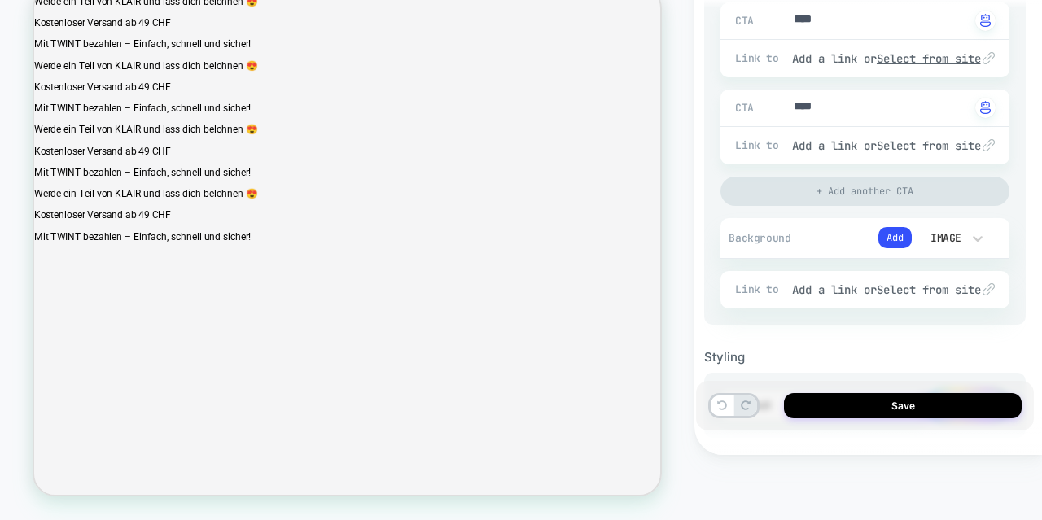
scroll to position [438, 0]
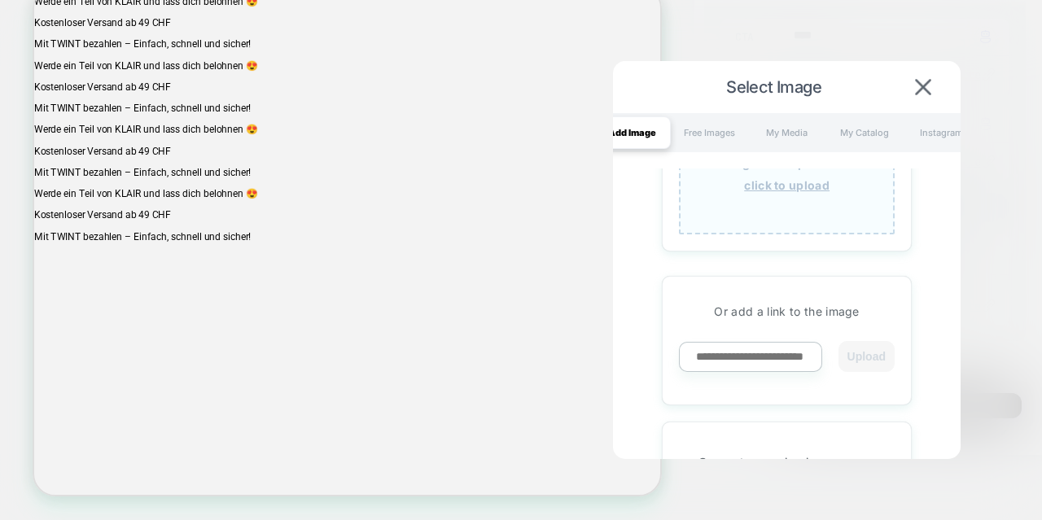
scroll to position [203, 0]
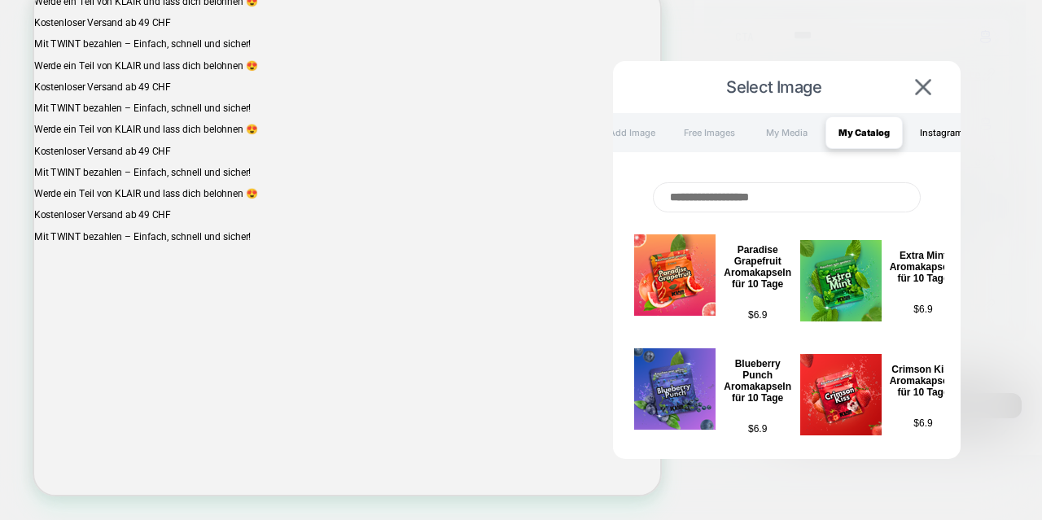
drag, startPoint x: 948, startPoint y: 131, endPoint x: 921, endPoint y: 125, distance: 27.5
click at [921, 125] on div "Instagram" at bounding box center [941, 132] width 77 height 33
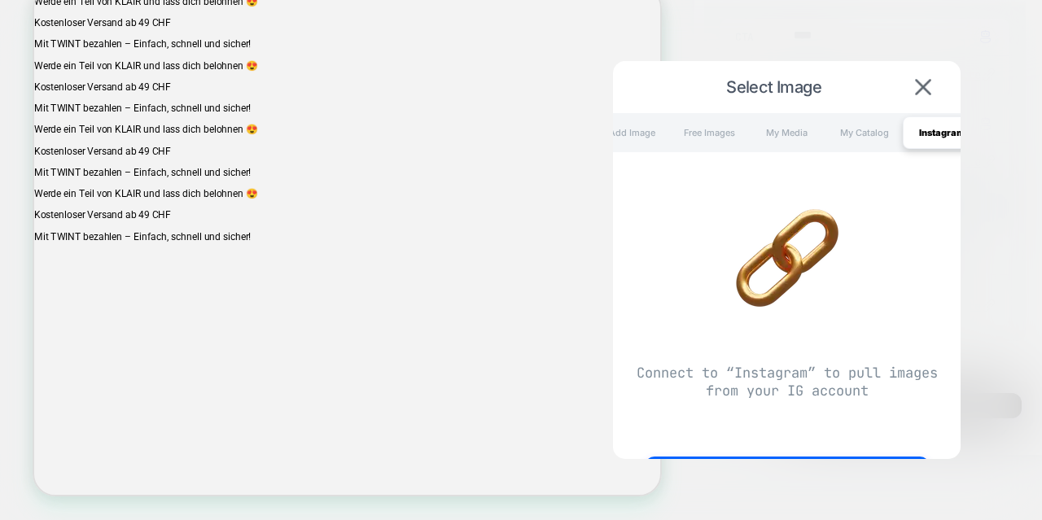
click at [921, 125] on div "Instagram" at bounding box center [941, 132] width 77 height 33
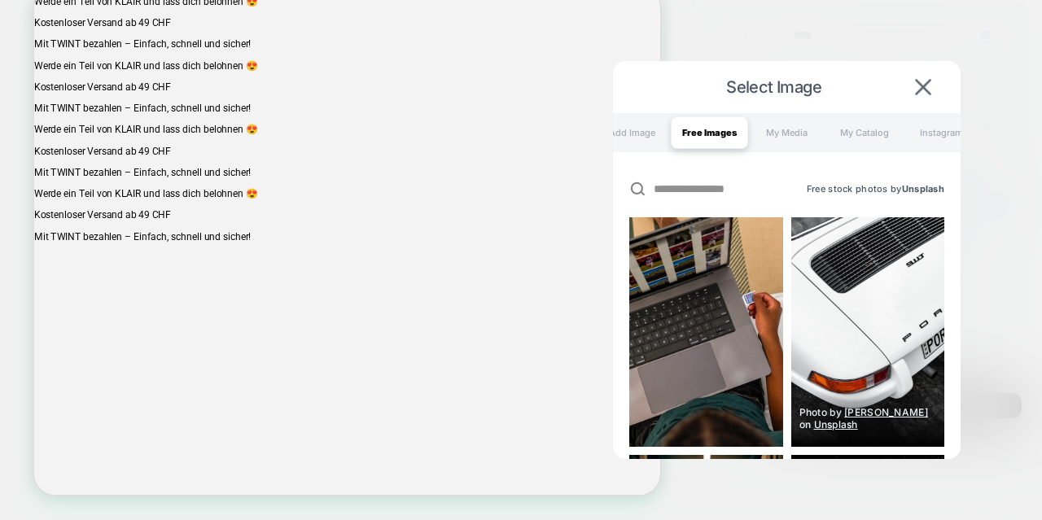
click at [850, 312] on img at bounding box center [867, 332] width 153 height 230
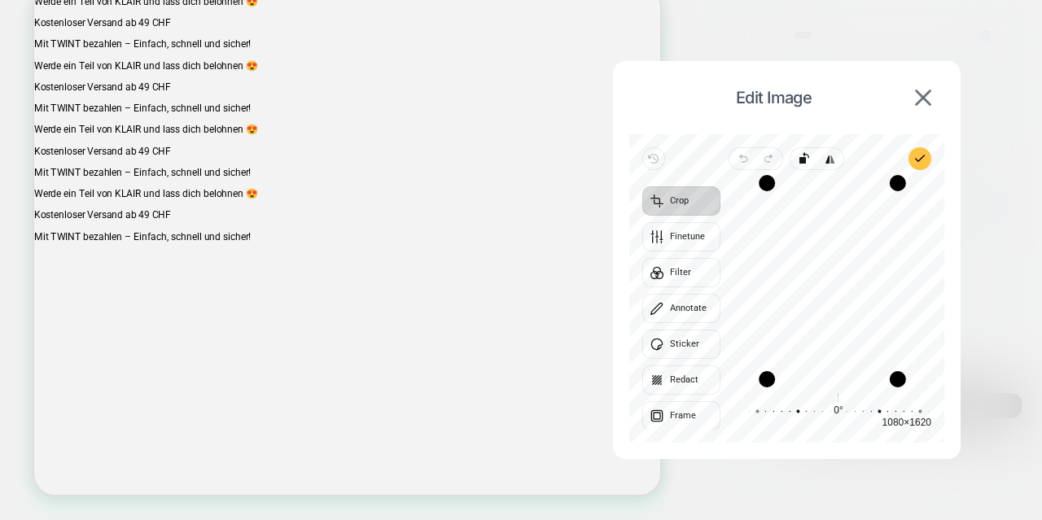
click at [921, 151] on span "Preview on site" at bounding box center [919, 158] width 23 height 23
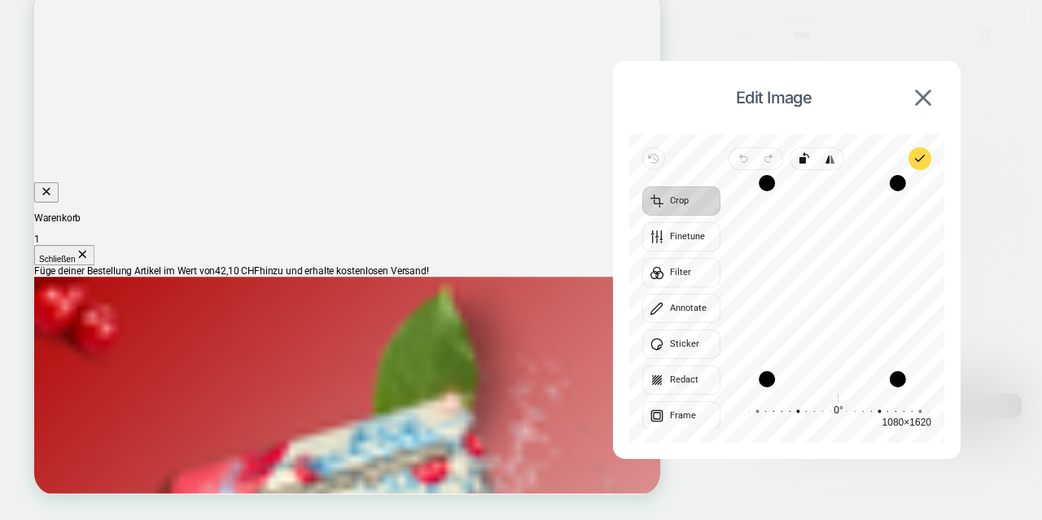
scroll to position [1308, 0]
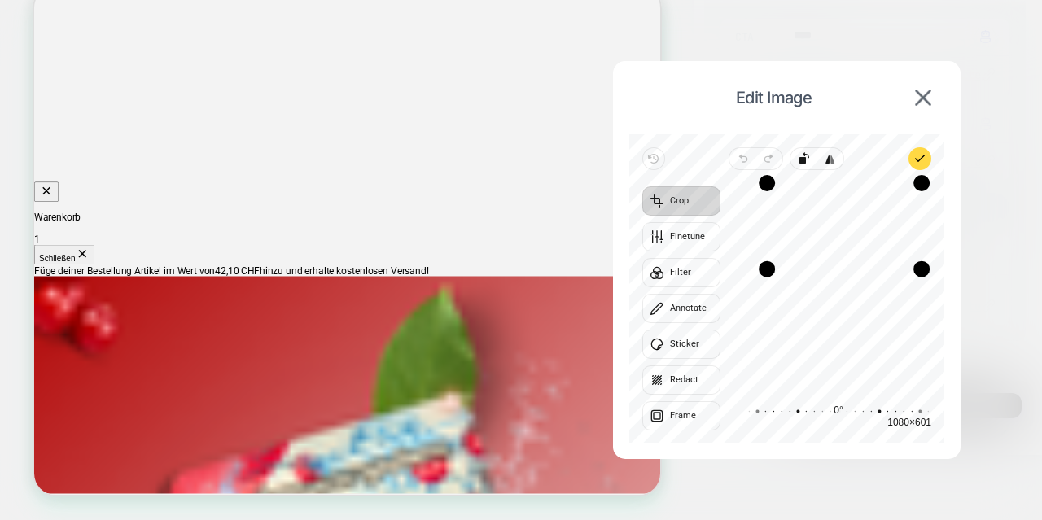
drag, startPoint x: 901, startPoint y: 380, endPoint x: 925, endPoint y: 269, distance: 113.2
click at [925, 269] on div "Drag corner br" at bounding box center [921, 269] width 16 height 16
drag, startPoint x: 874, startPoint y: 225, endPoint x: 859, endPoint y: 149, distance: 77.9
click at [859, 149] on div "Revert Undo Redo Rotate left Flip horizontal Preview on site Crop Finetune Filt…" at bounding box center [786, 288] width 315 height 308
click at [920, 156] on icon "button" at bounding box center [919, 158] width 13 height 13
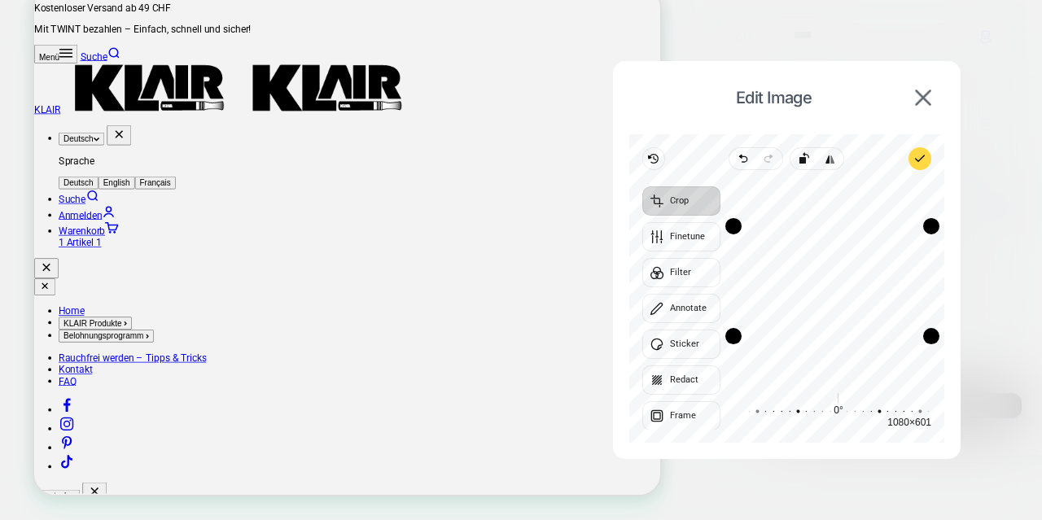
scroll to position [795, 0]
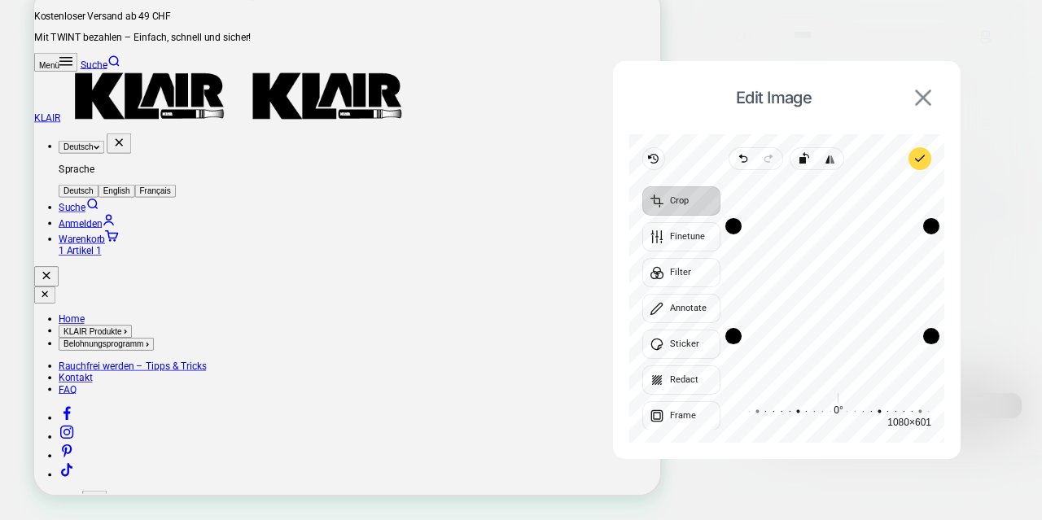
click at [926, 99] on img at bounding box center [923, 98] width 16 height 16
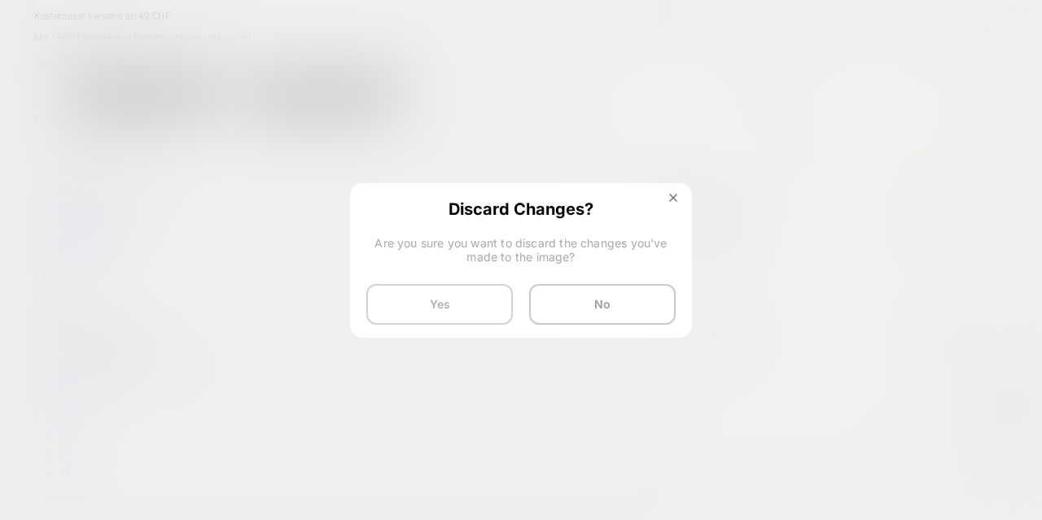
click at [467, 308] on button "Yes" at bounding box center [439, 304] width 146 height 41
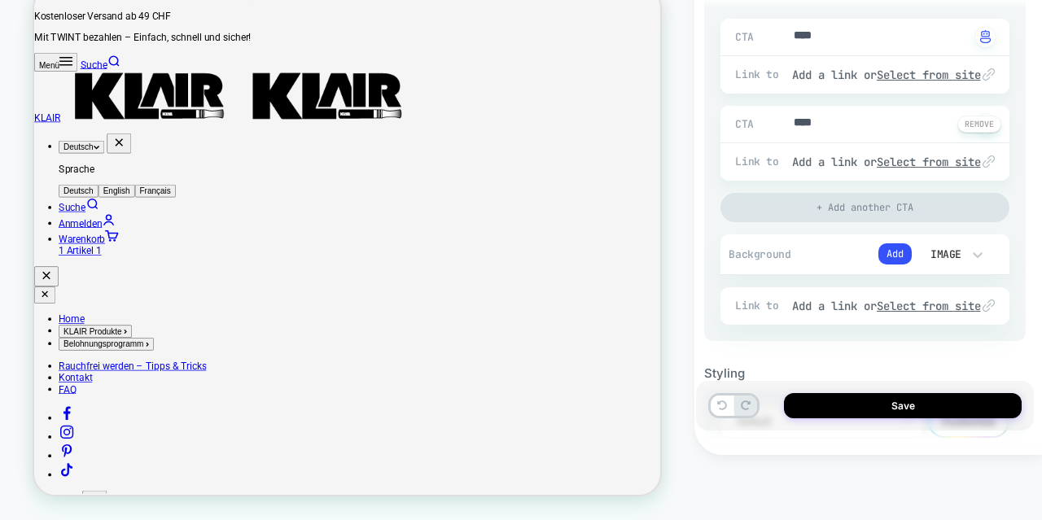
click at [746, 119] on span "CTA" at bounding box center [745, 124] width 20 height 14
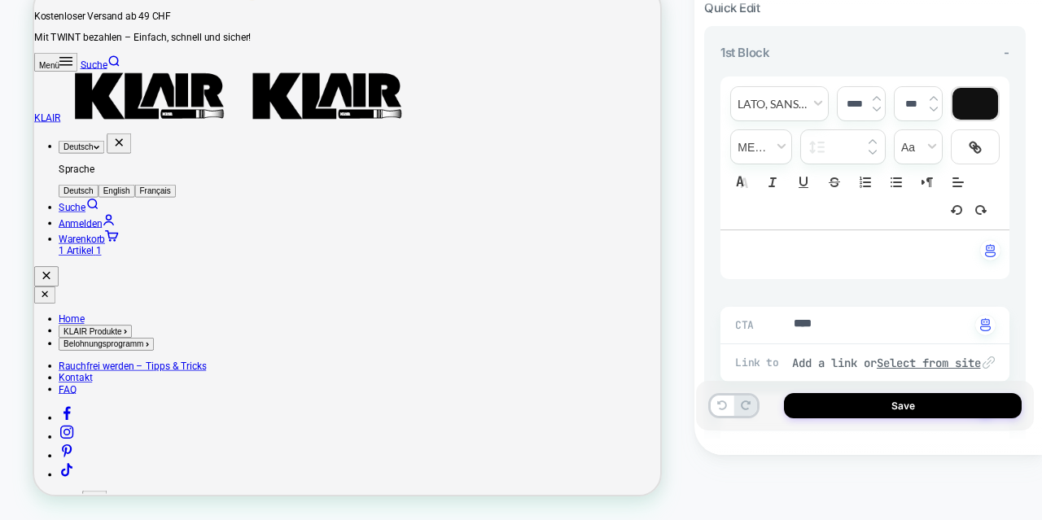
scroll to position [0, 0]
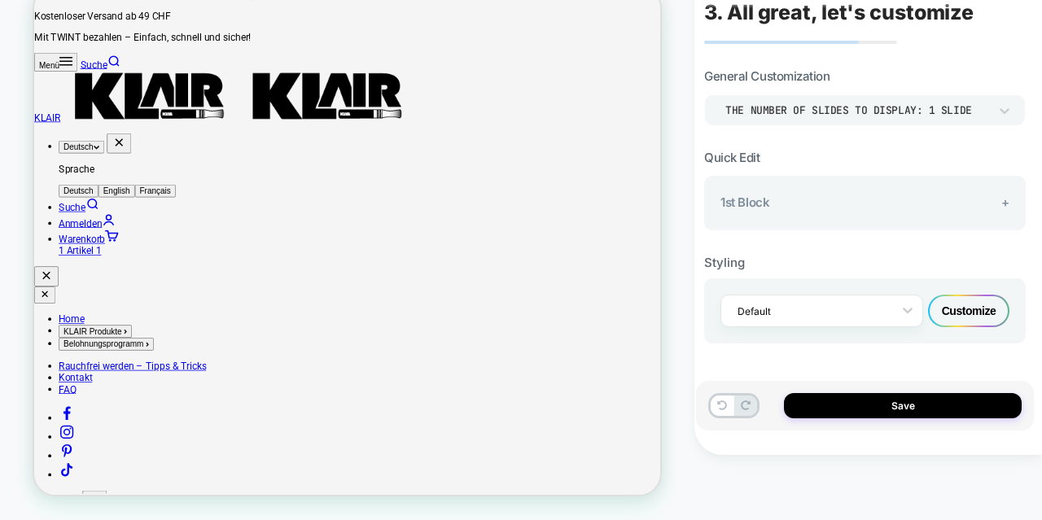
click at [827, 204] on div "1st Block +" at bounding box center [864, 202] width 289 height 15
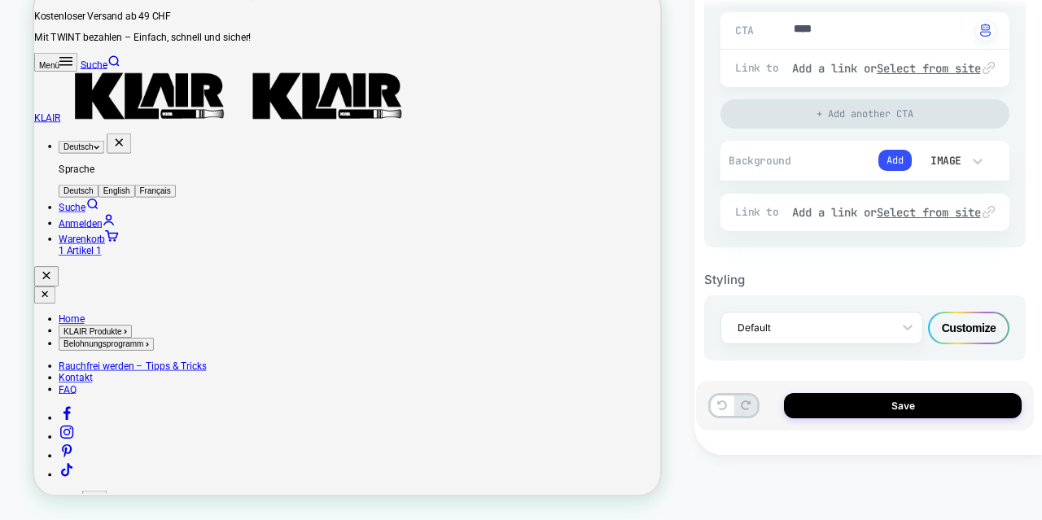
scroll to position [536, 0]
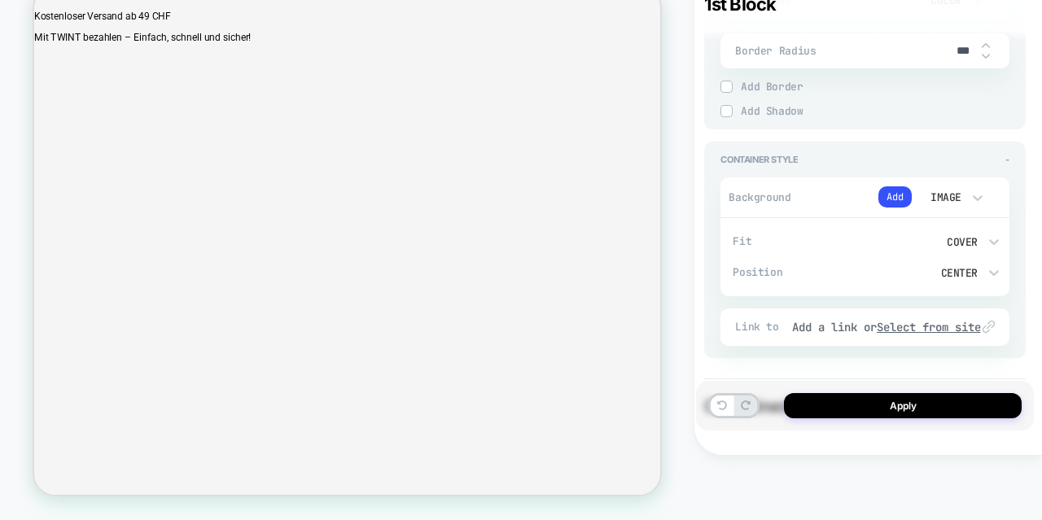
scroll to position [1297, 0]
click at [967, 263] on div "Center" at bounding box center [931, 270] width 91 height 14
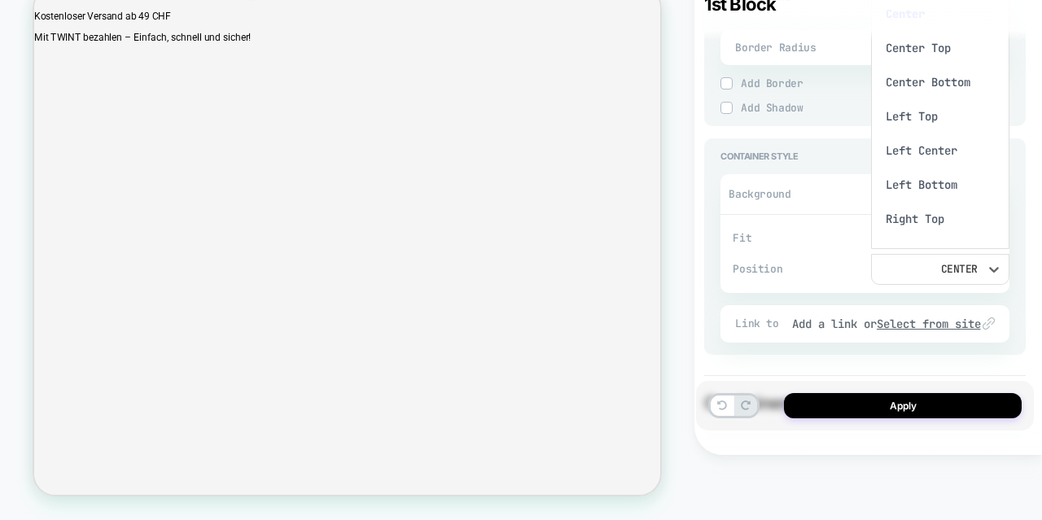
scroll to position [39, 0]
click at [912, 179] on div "Right Top" at bounding box center [939, 180] width 125 height 34
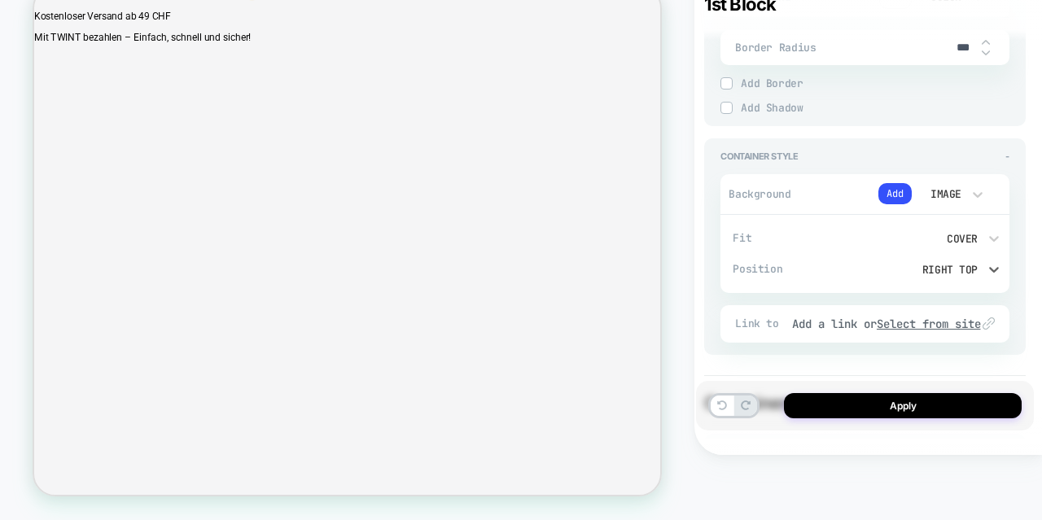
click at [965, 268] on div "Right Top" at bounding box center [931, 270] width 91 height 14
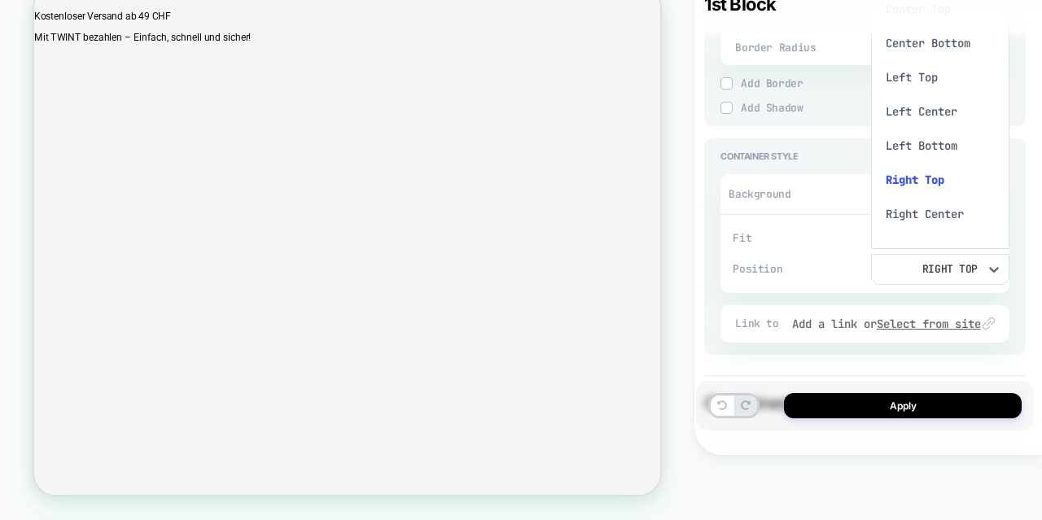
scroll to position [0, 0]
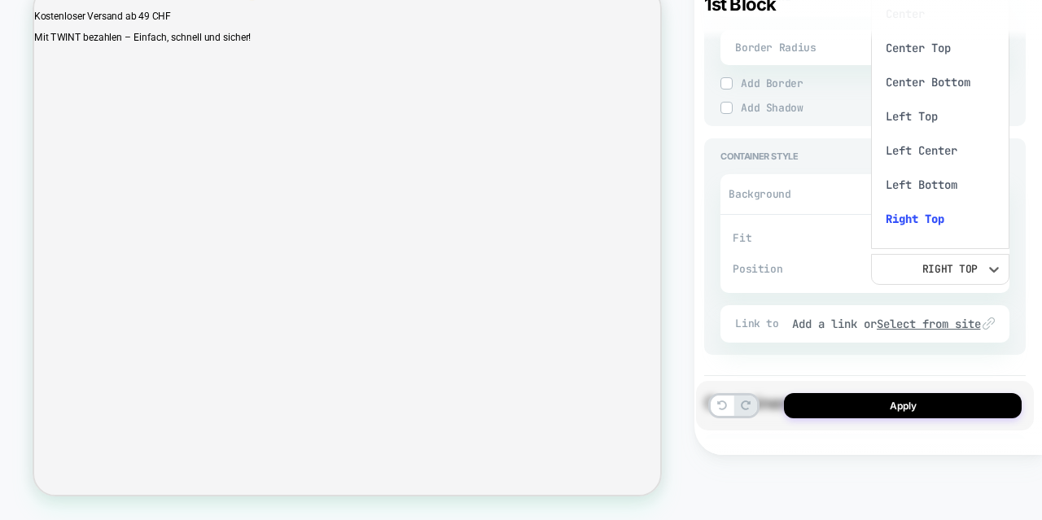
click at [919, 17] on div "Center" at bounding box center [939, 14] width 125 height 34
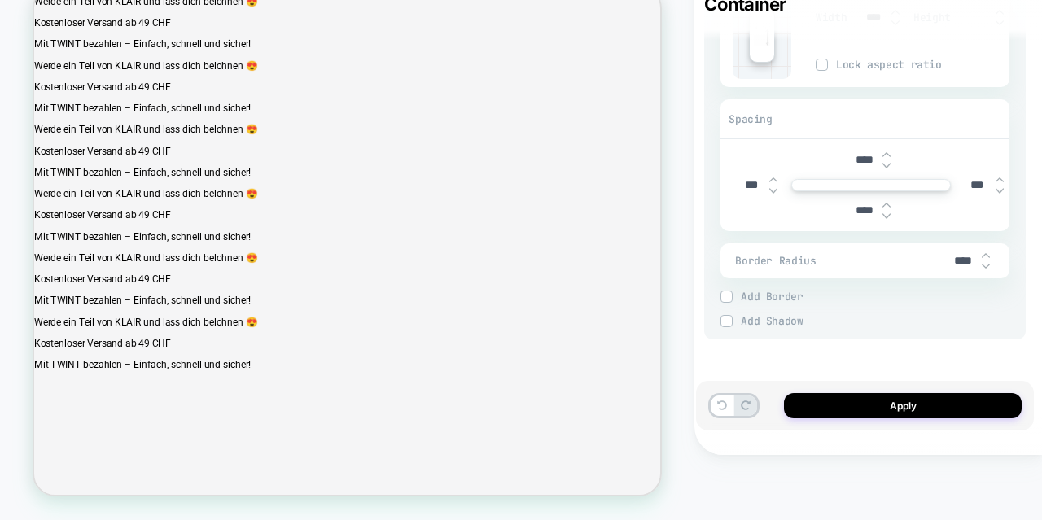
scroll to position [380, 0]
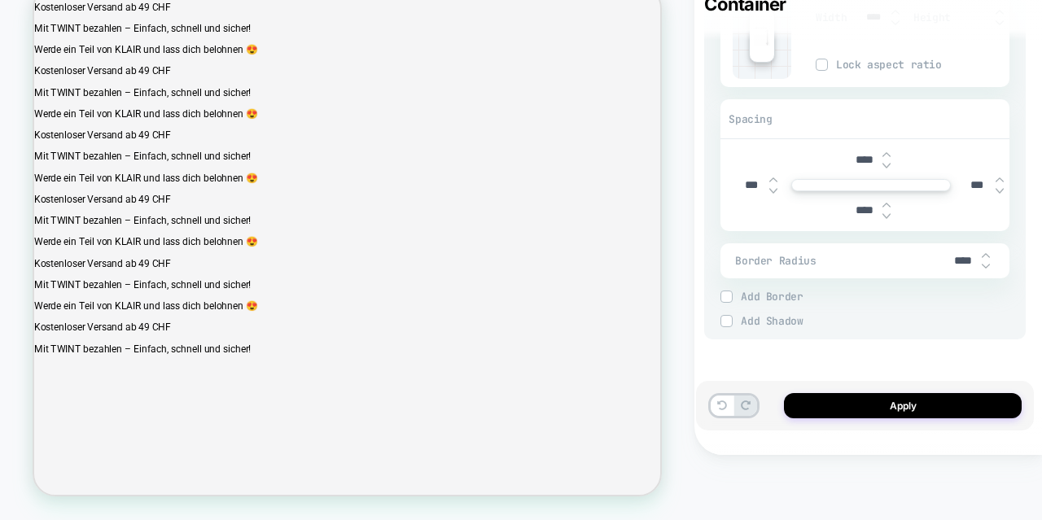
click at [676, 246] on div "HOMEPAGE" at bounding box center [347, 227] width 694 height 553
click at [833, 399] on button "Apply" at bounding box center [903, 405] width 238 height 25
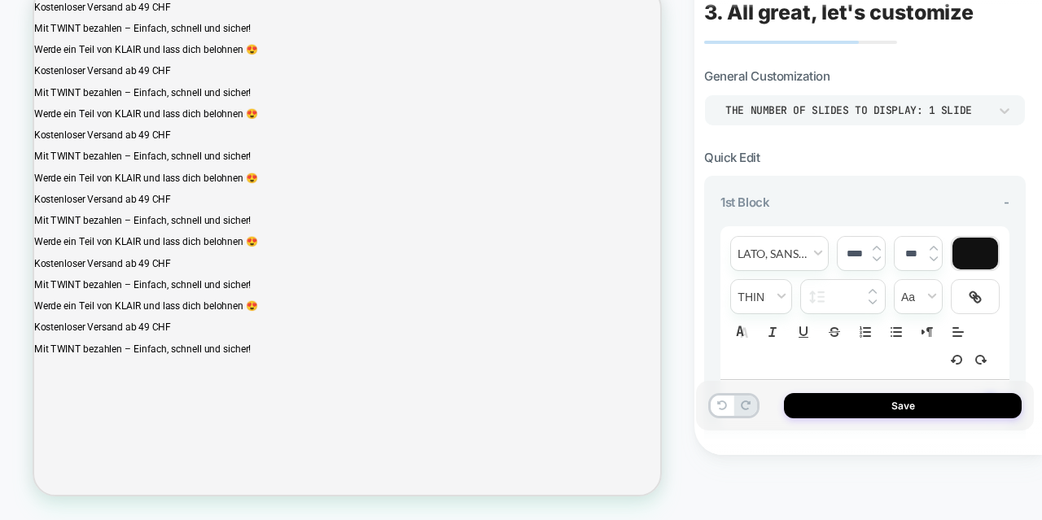
click at [842, 403] on button "Save" at bounding box center [903, 405] width 238 height 25
type textarea "*"
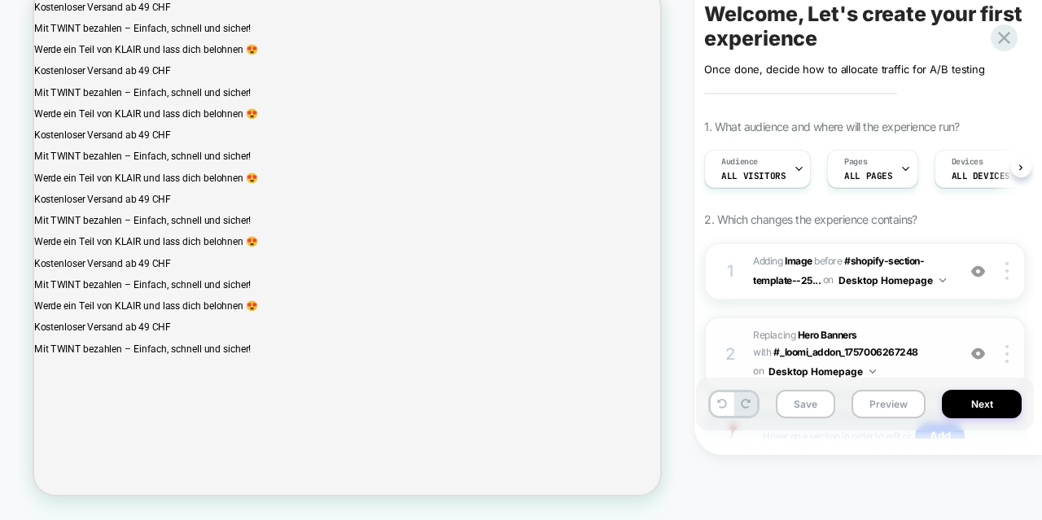
scroll to position [0, 1]
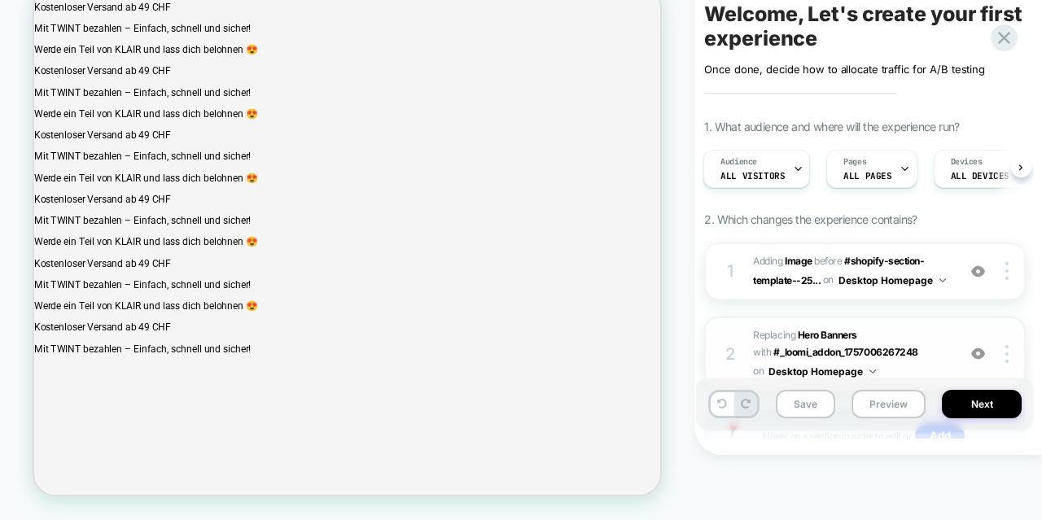
scroll to position [129, 0]
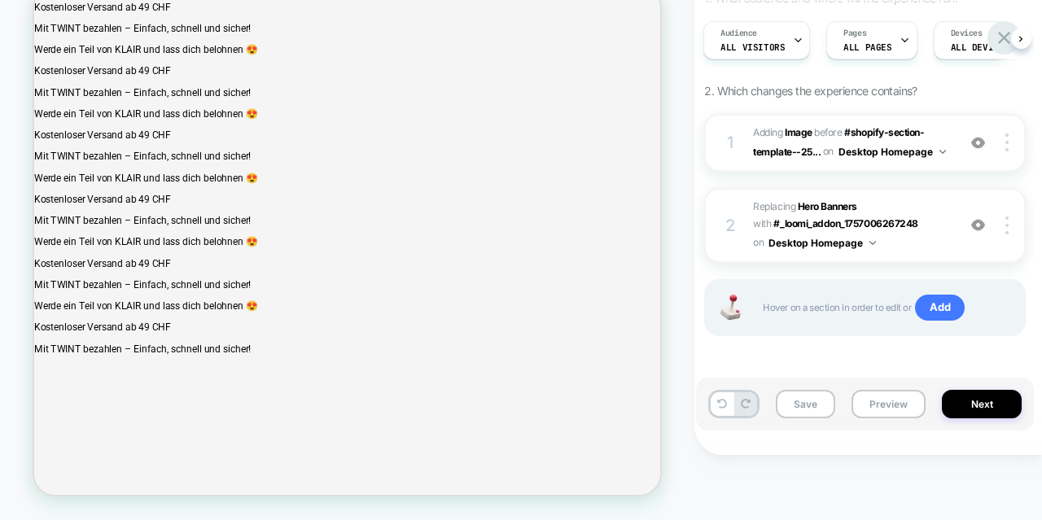
click at [1001, 36] on icon at bounding box center [1004, 38] width 12 height 12
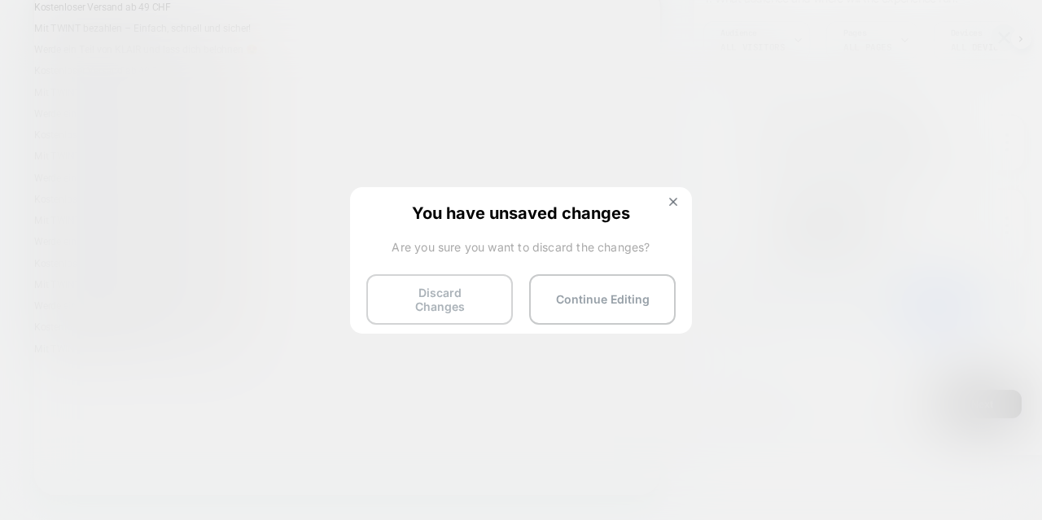
click at [430, 301] on button "Discard Changes" at bounding box center [439, 299] width 146 height 50
